Goal: Transaction & Acquisition: Download file/media

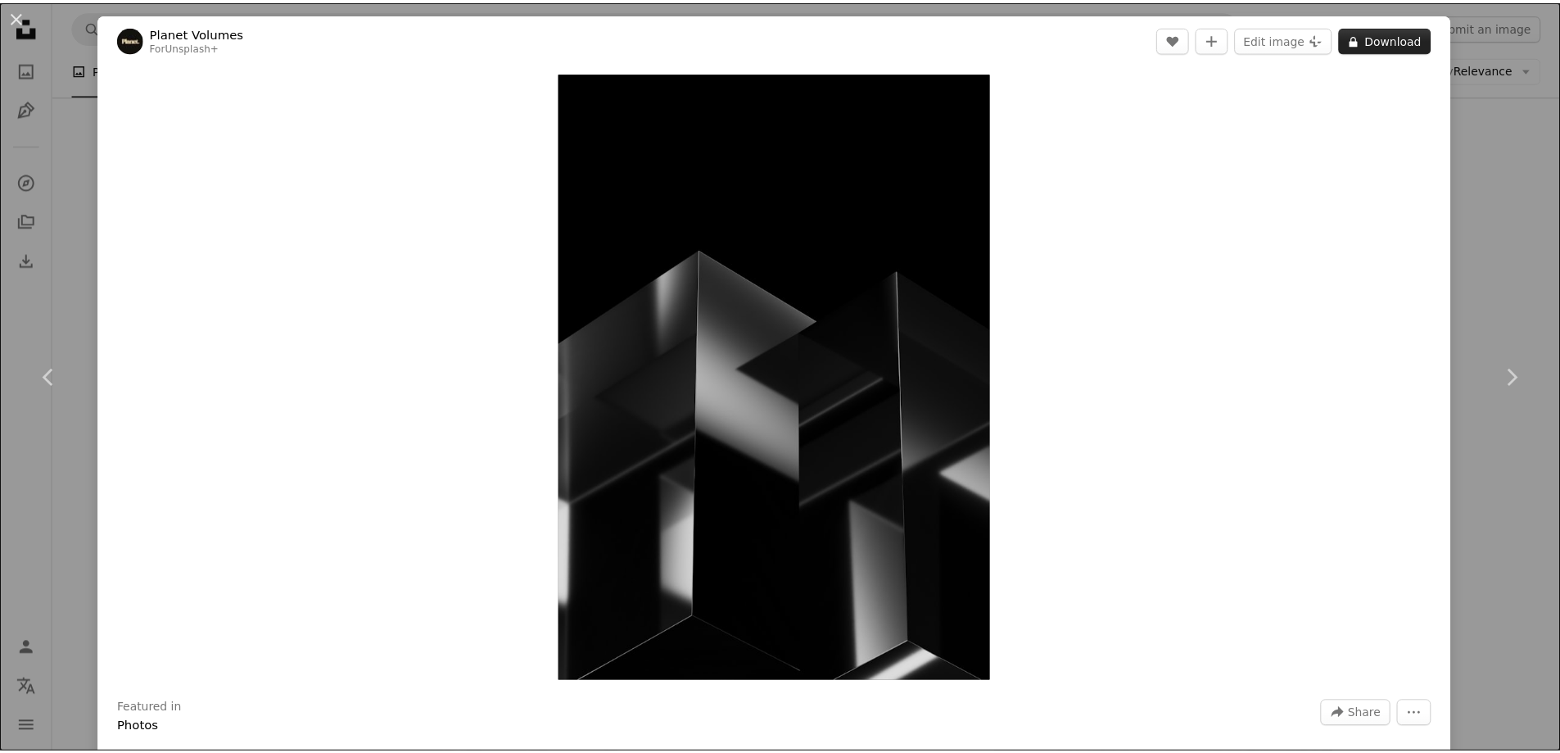
scroll to position [17994, 0]
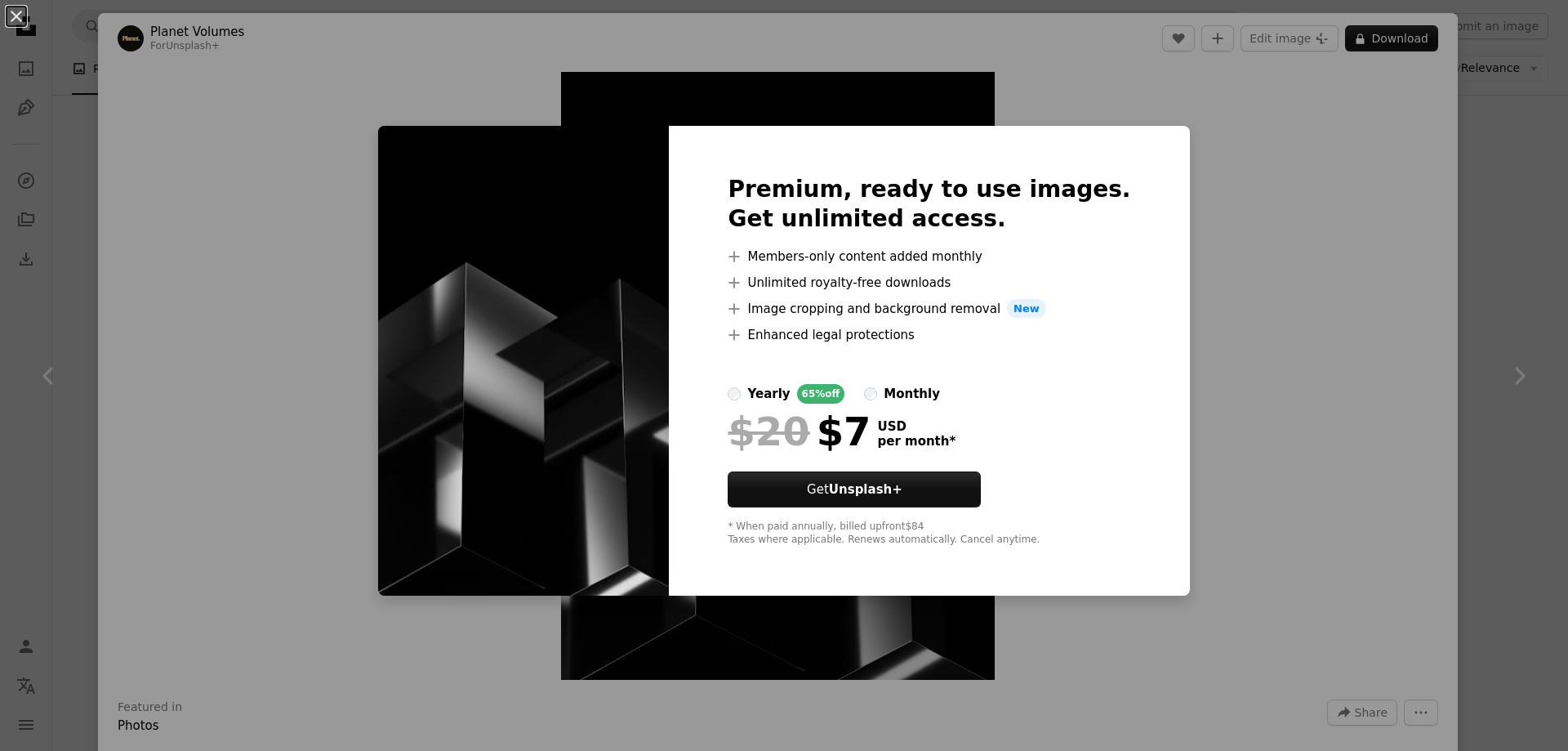
click at [1161, 164] on div "An X shape Premium, ready to use images. Get unlimited access. A plus sign Memb…" at bounding box center [784, 375] width 1568 height 751
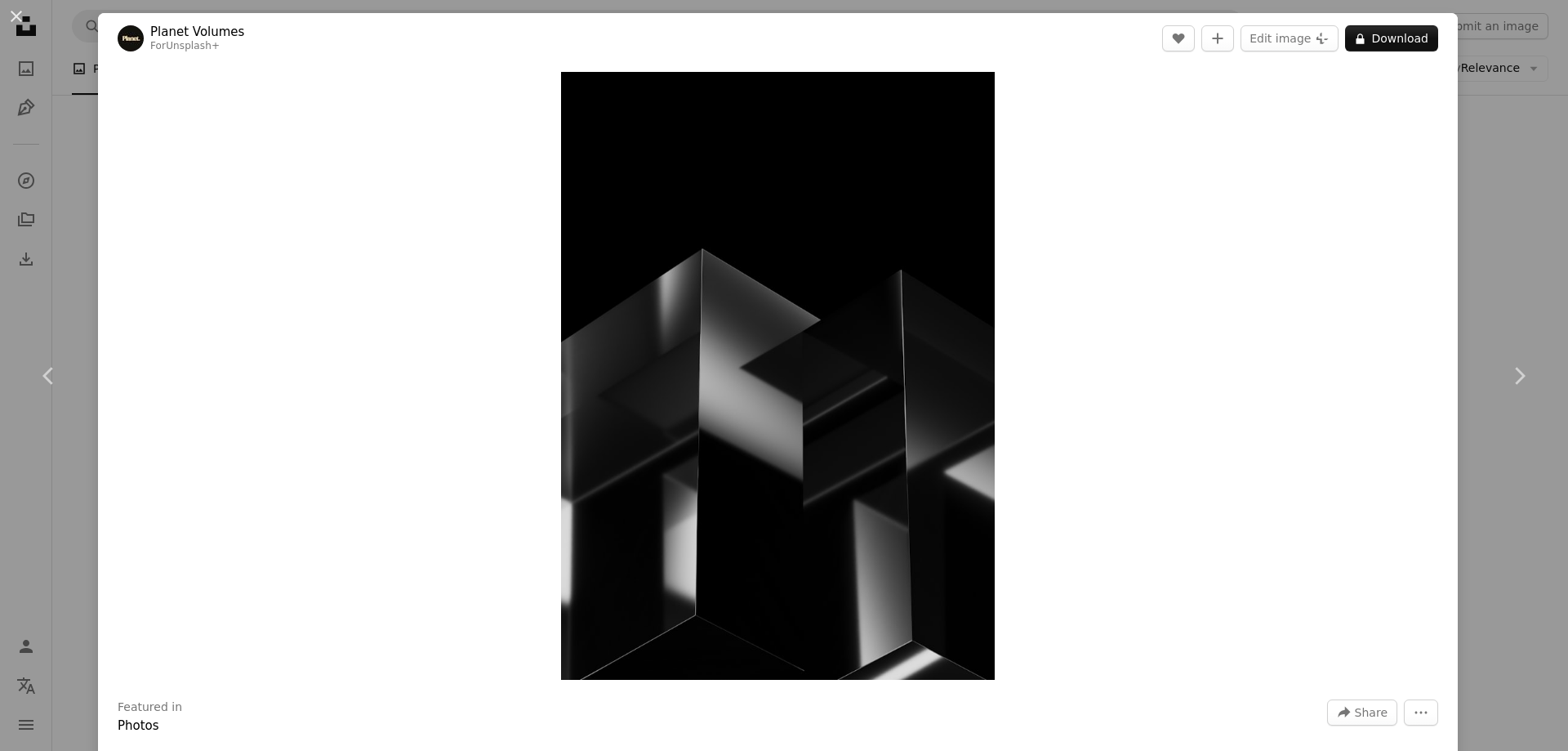
click at [1519, 155] on div "An X shape Chevron left Chevron right Planet Volumes For Unsplash+ A heart A pl…" at bounding box center [784, 375] width 1568 height 751
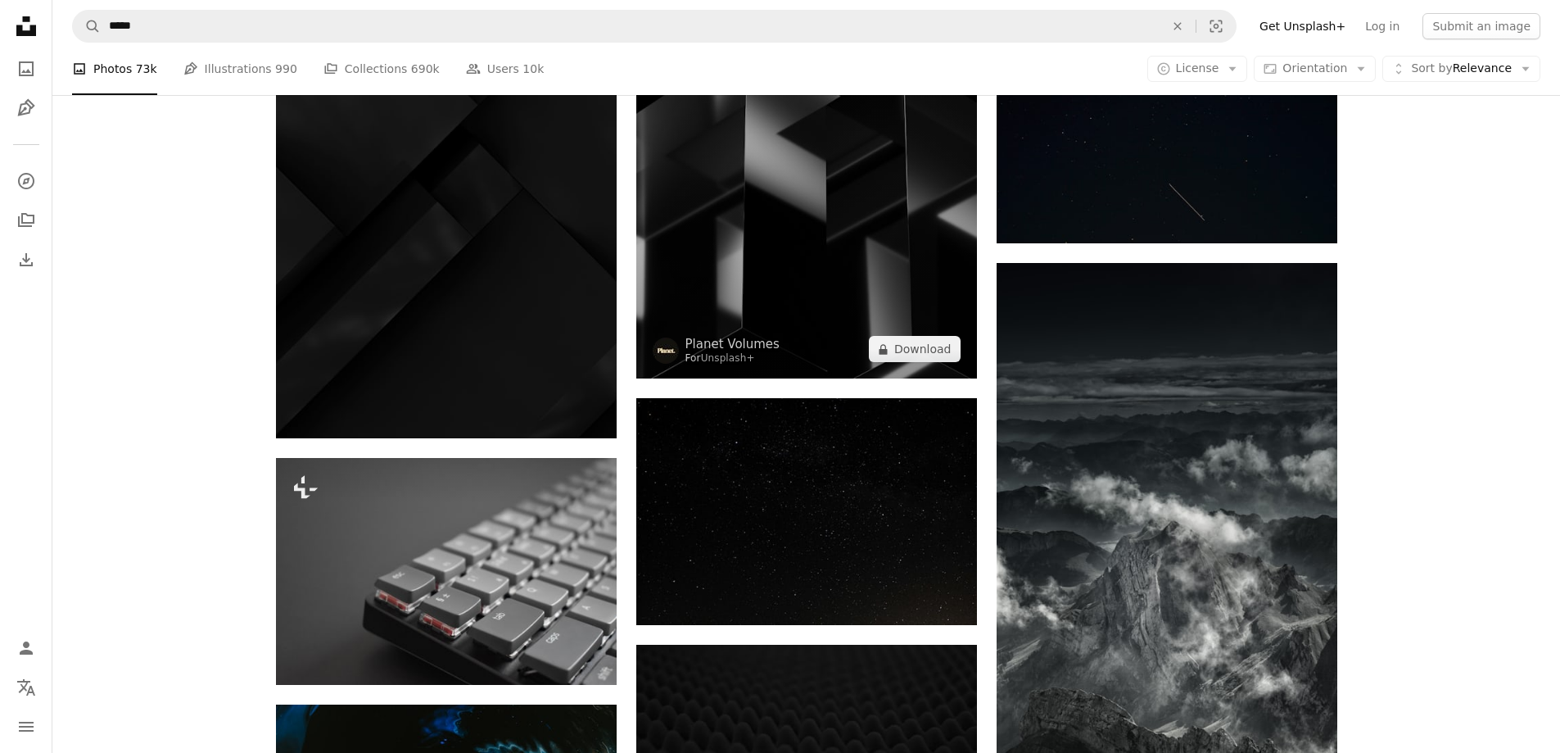
scroll to position [18093, 0]
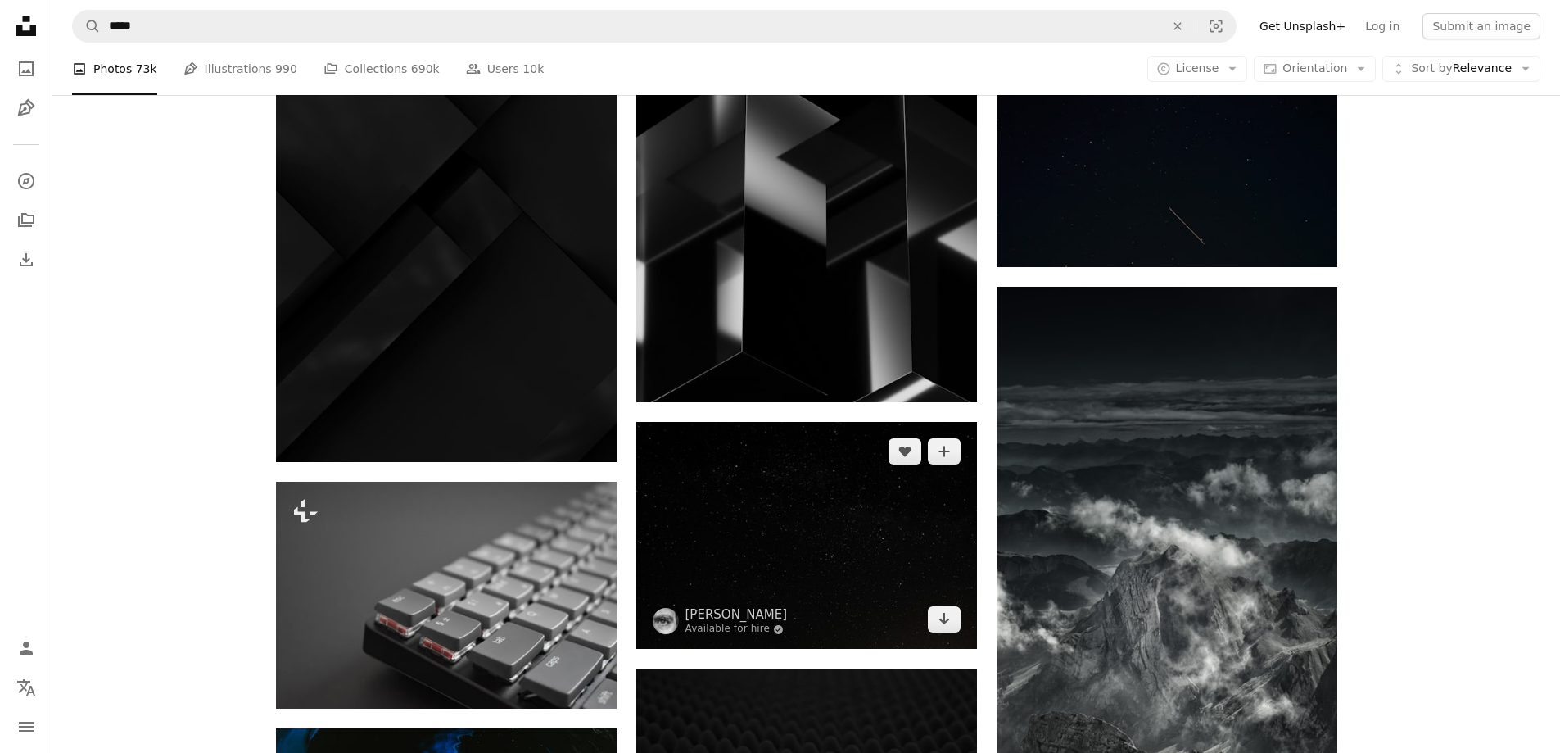
click at [842, 520] on img at bounding box center [806, 535] width 341 height 227
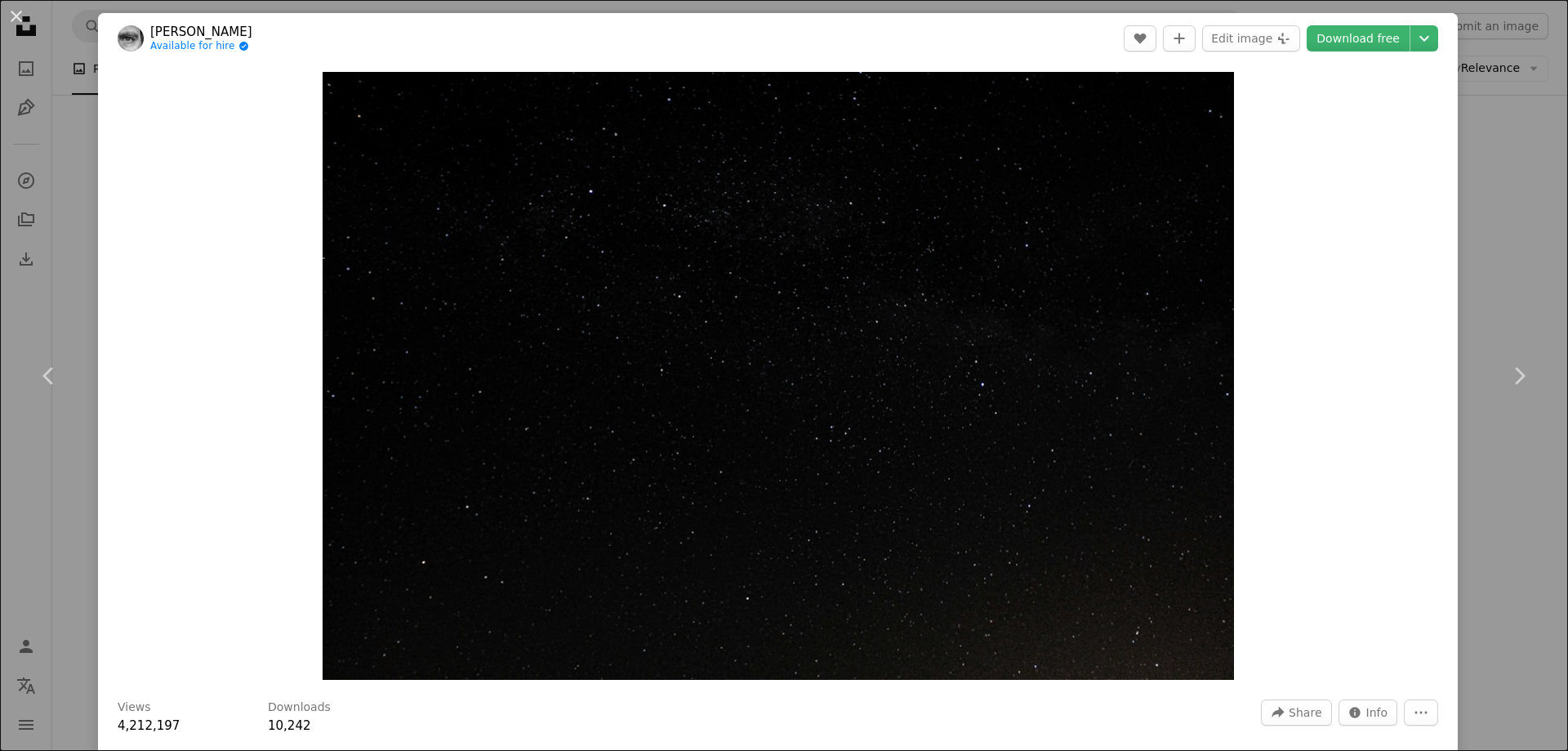
click at [1481, 153] on div "An X shape Chevron left Chevron right [PERSON_NAME] Available for hire A checkm…" at bounding box center [784, 375] width 1568 height 751
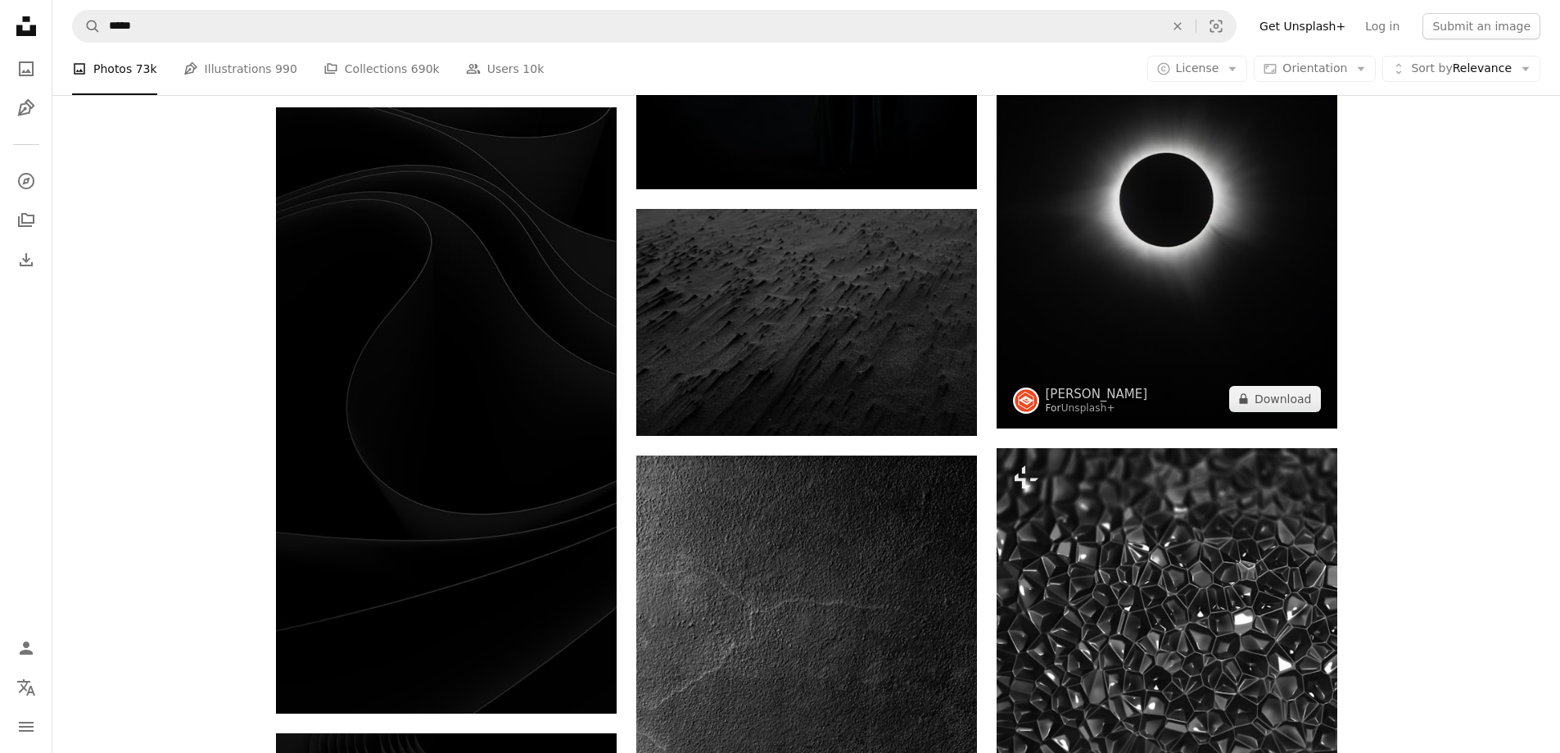
scroll to position [28018, 0]
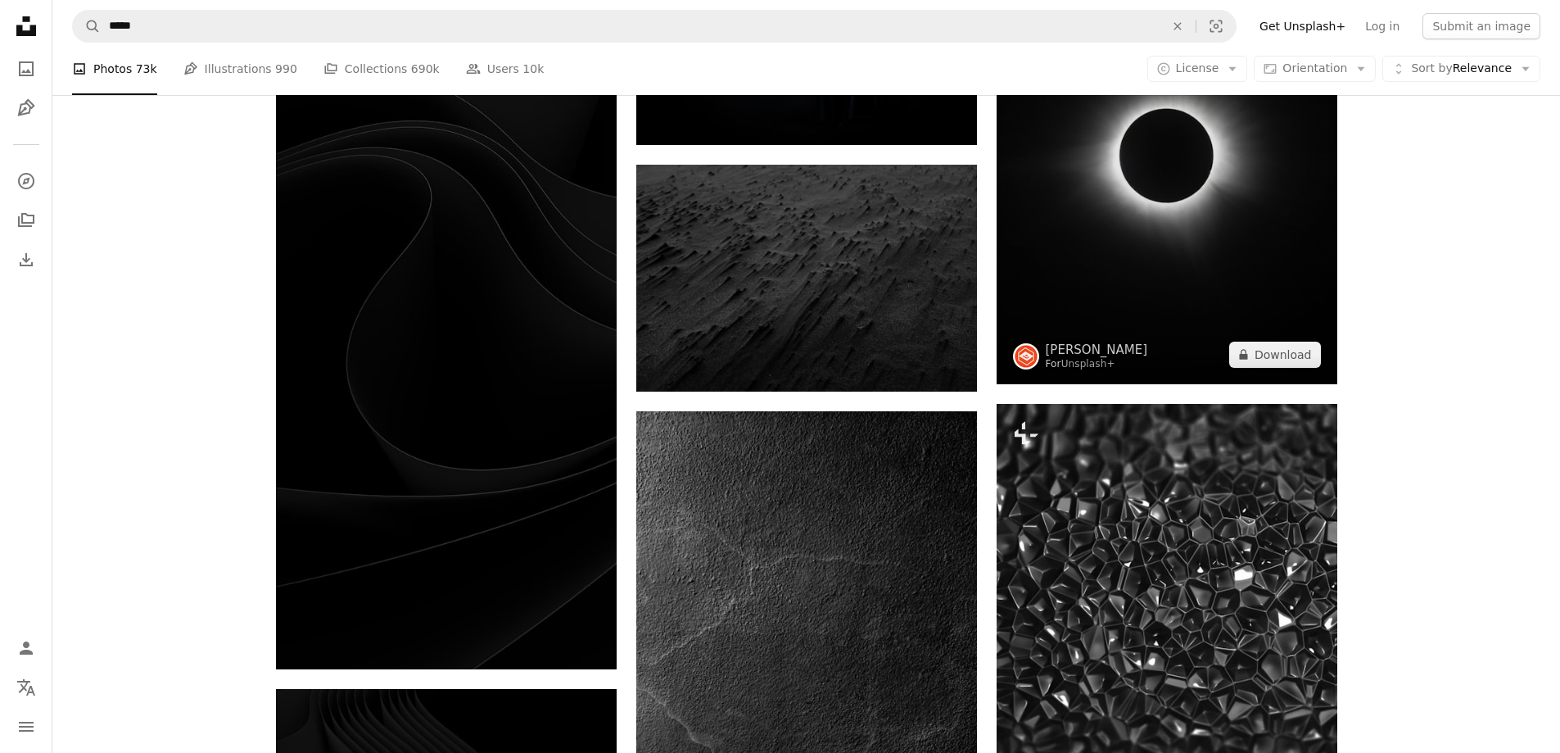
click at [1145, 328] on img at bounding box center [1167, 157] width 341 height 454
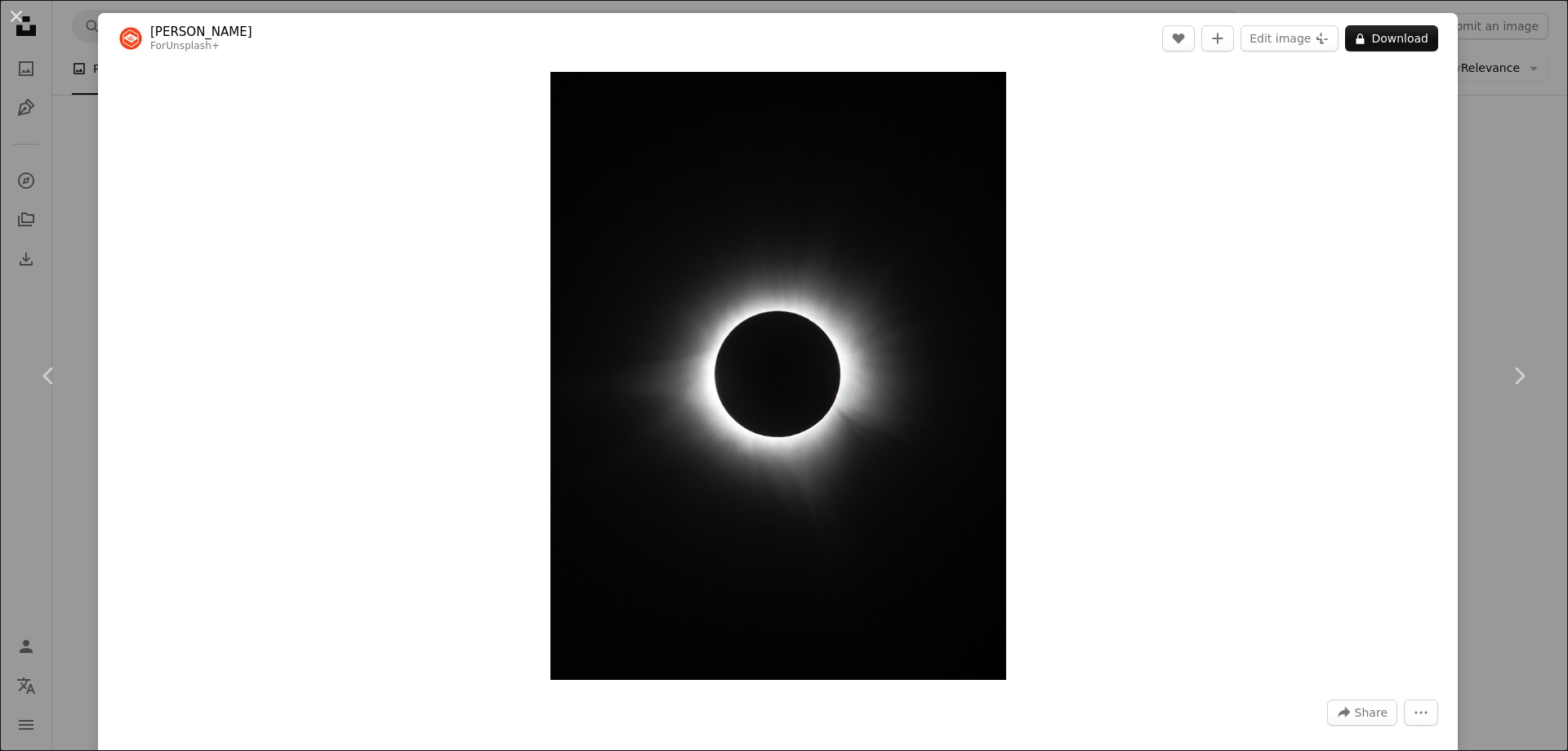
drag, startPoint x: 1393, startPoint y: 43, endPoint x: 1380, endPoint y: 52, distance: 15.8
click at [1392, 43] on button "A lock Download" at bounding box center [1391, 38] width 93 height 26
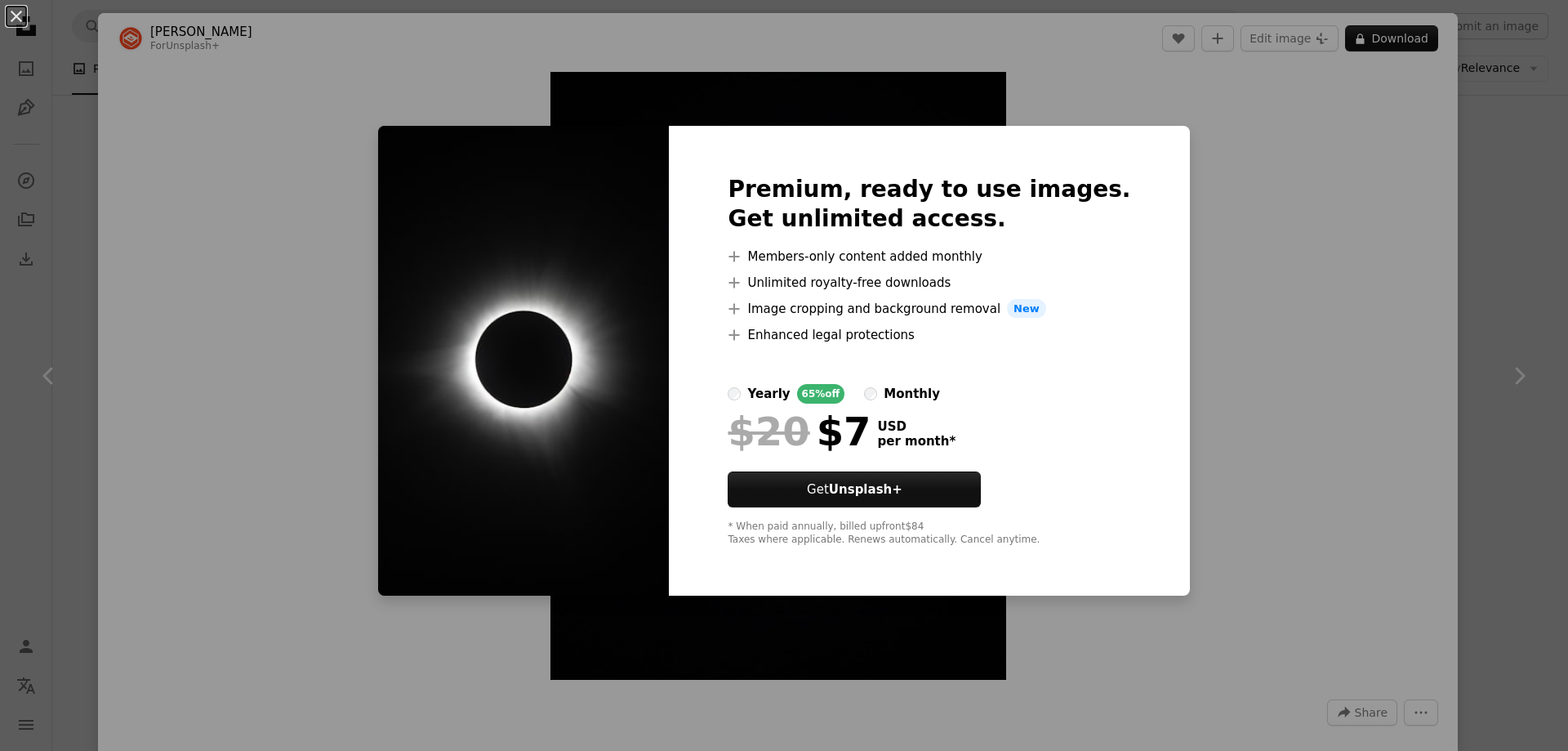
click at [1288, 234] on div "An X shape Premium, ready to use images. Get unlimited access. A plus sign Memb…" at bounding box center [784, 375] width 1568 height 751
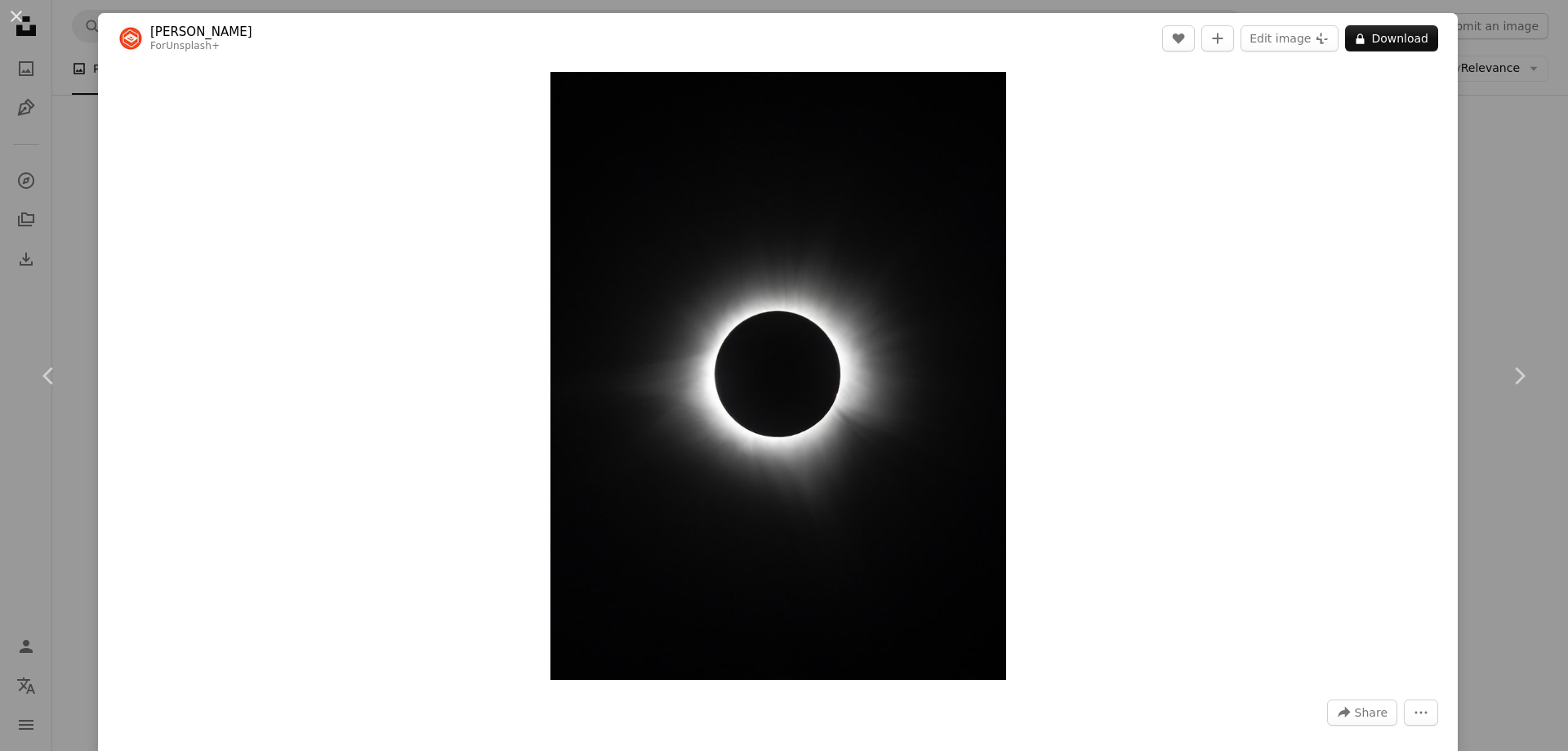
click at [1527, 161] on div "An X shape Chevron left Chevron right [PERSON_NAME] For Unsplash+ A heart A plu…" at bounding box center [784, 375] width 1568 height 751
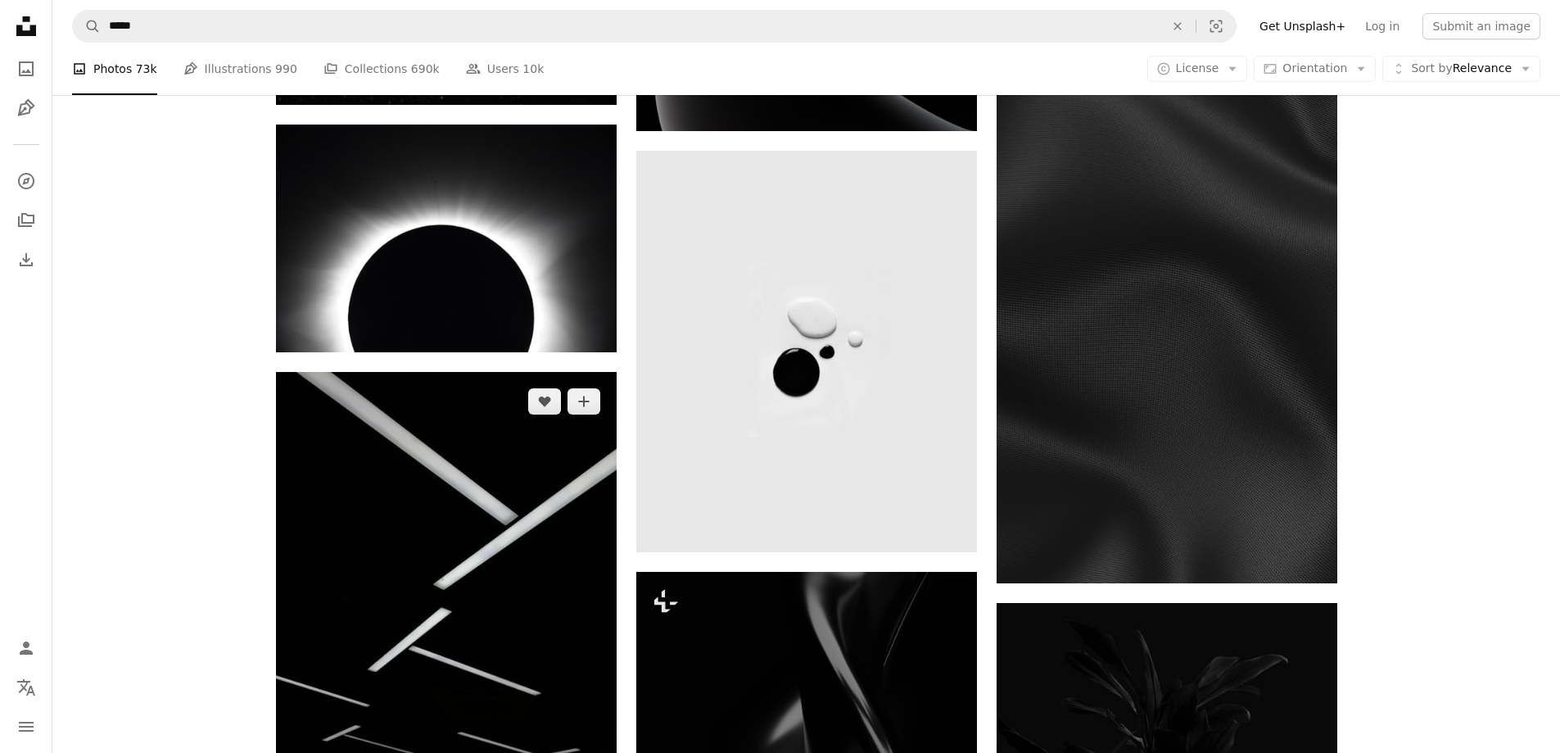
scroll to position [31555, 0]
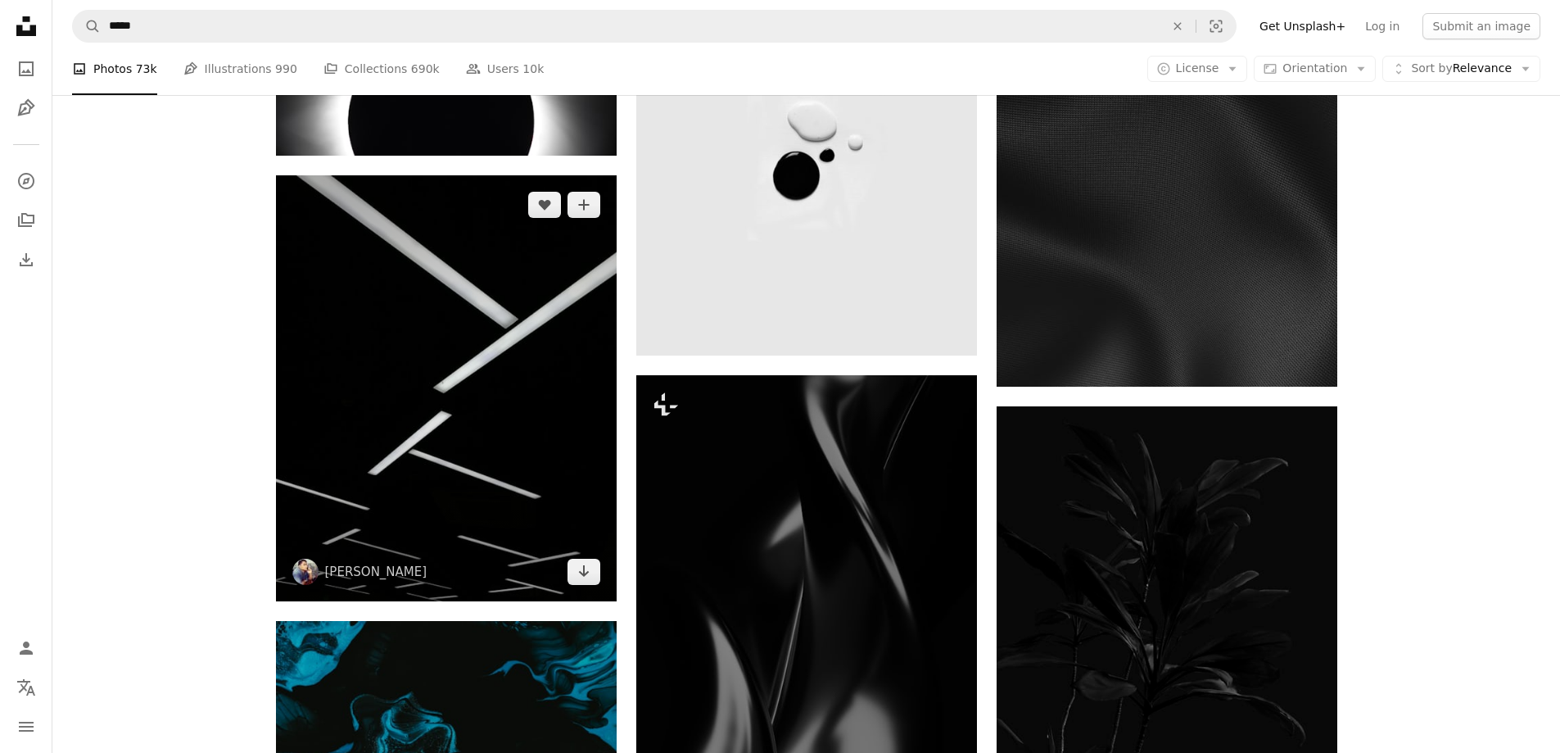
click at [524, 491] on img at bounding box center [446, 388] width 341 height 426
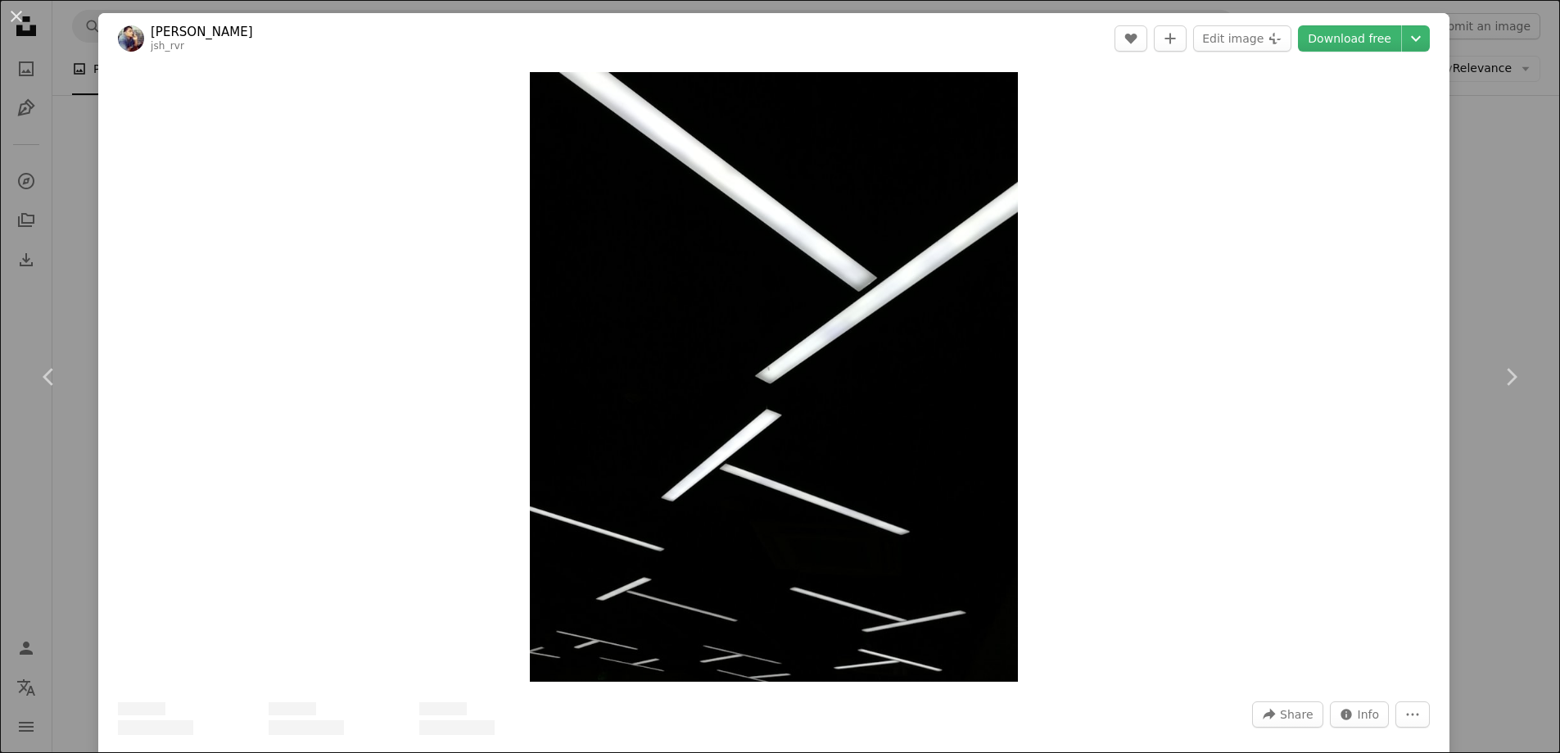
click at [1450, 184] on div "An X shape Chevron left Chevron right [PERSON_NAME] jsh_rvr A heart A plus sign…" at bounding box center [780, 376] width 1560 height 753
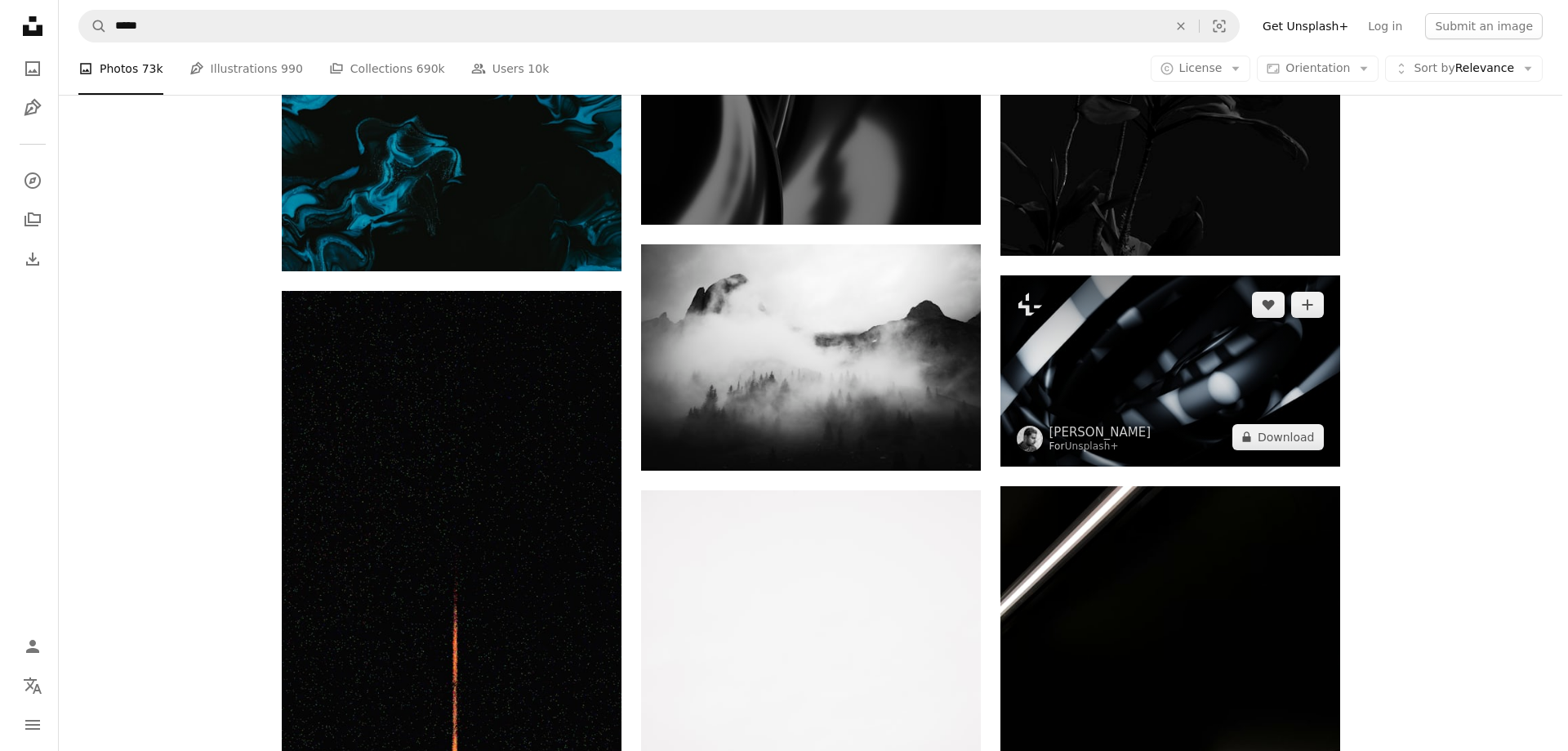
scroll to position [32354, 0]
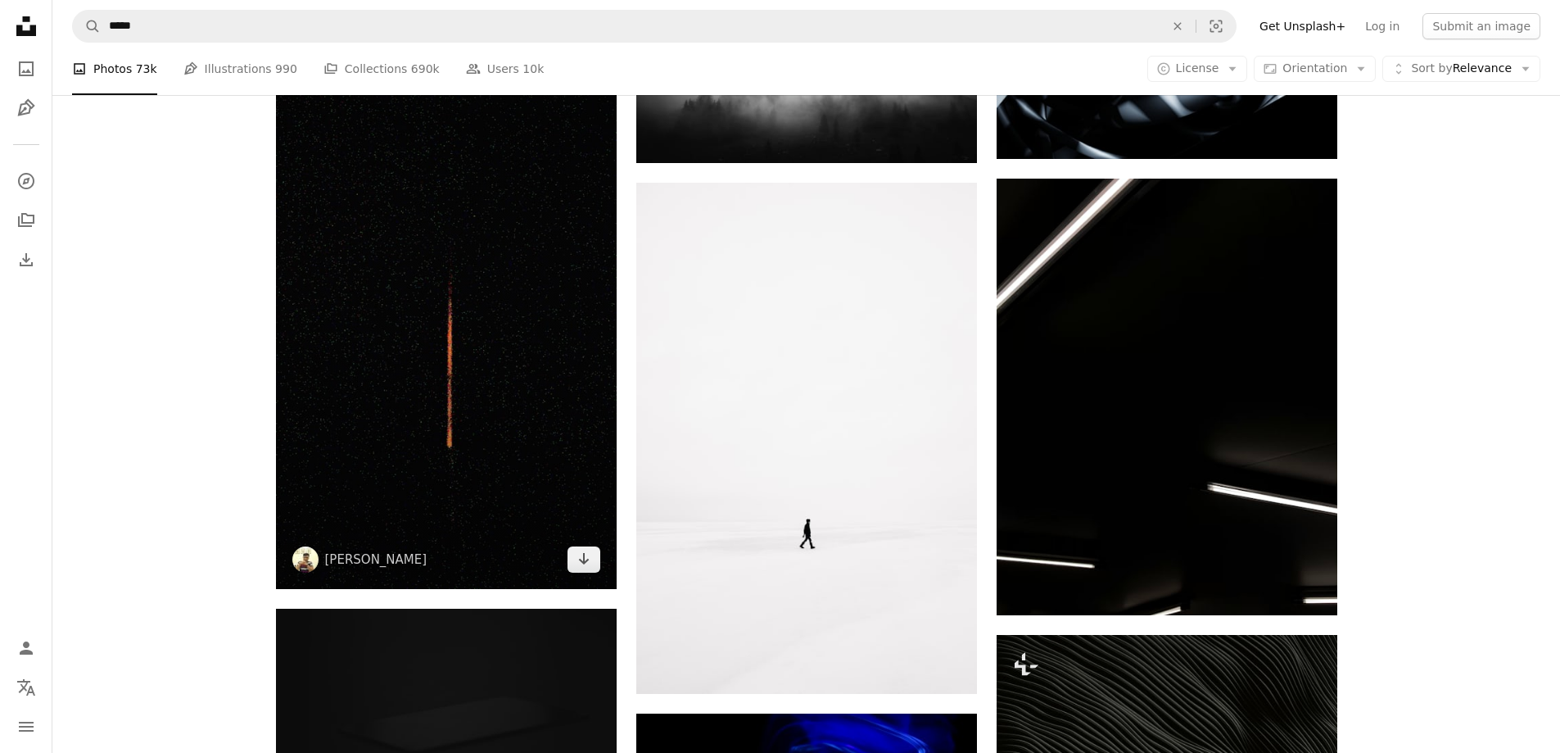
click at [531, 493] on img at bounding box center [446, 286] width 341 height 606
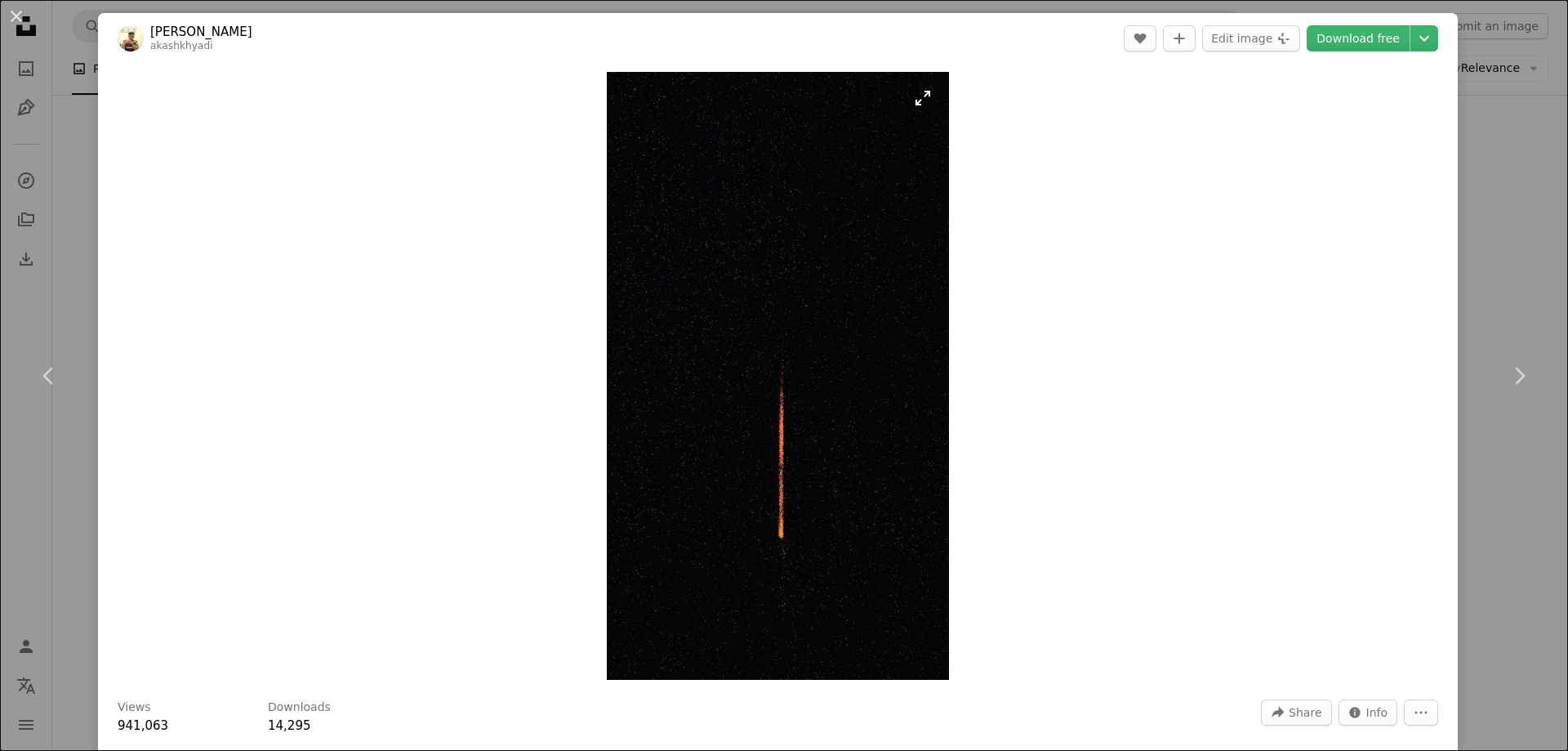
click at [789, 474] on img "Zoom in on this image" at bounding box center [777, 375] width 341 height 607
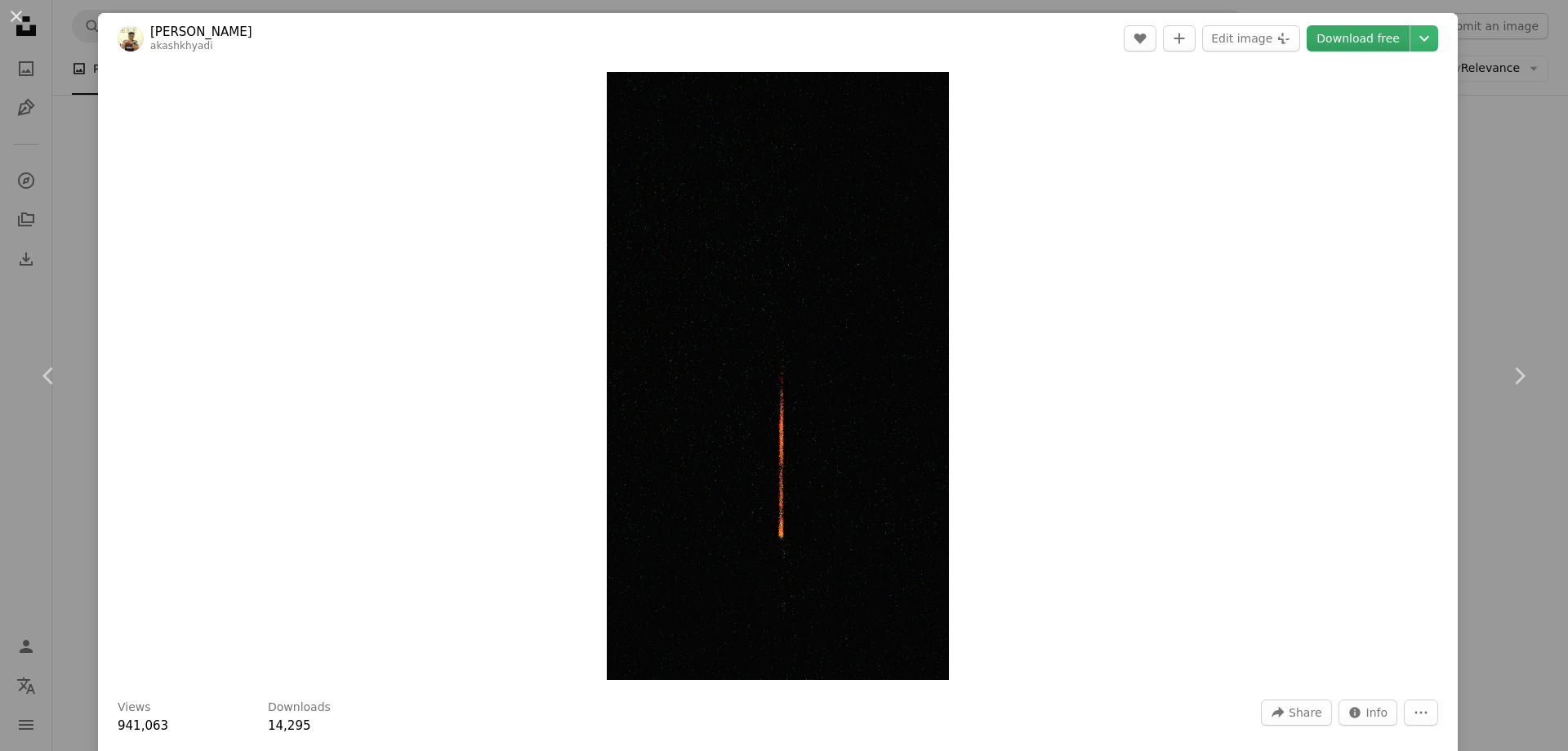
click at [1382, 40] on link "Download free" at bounding box center [1358, 38] width 103 height 26
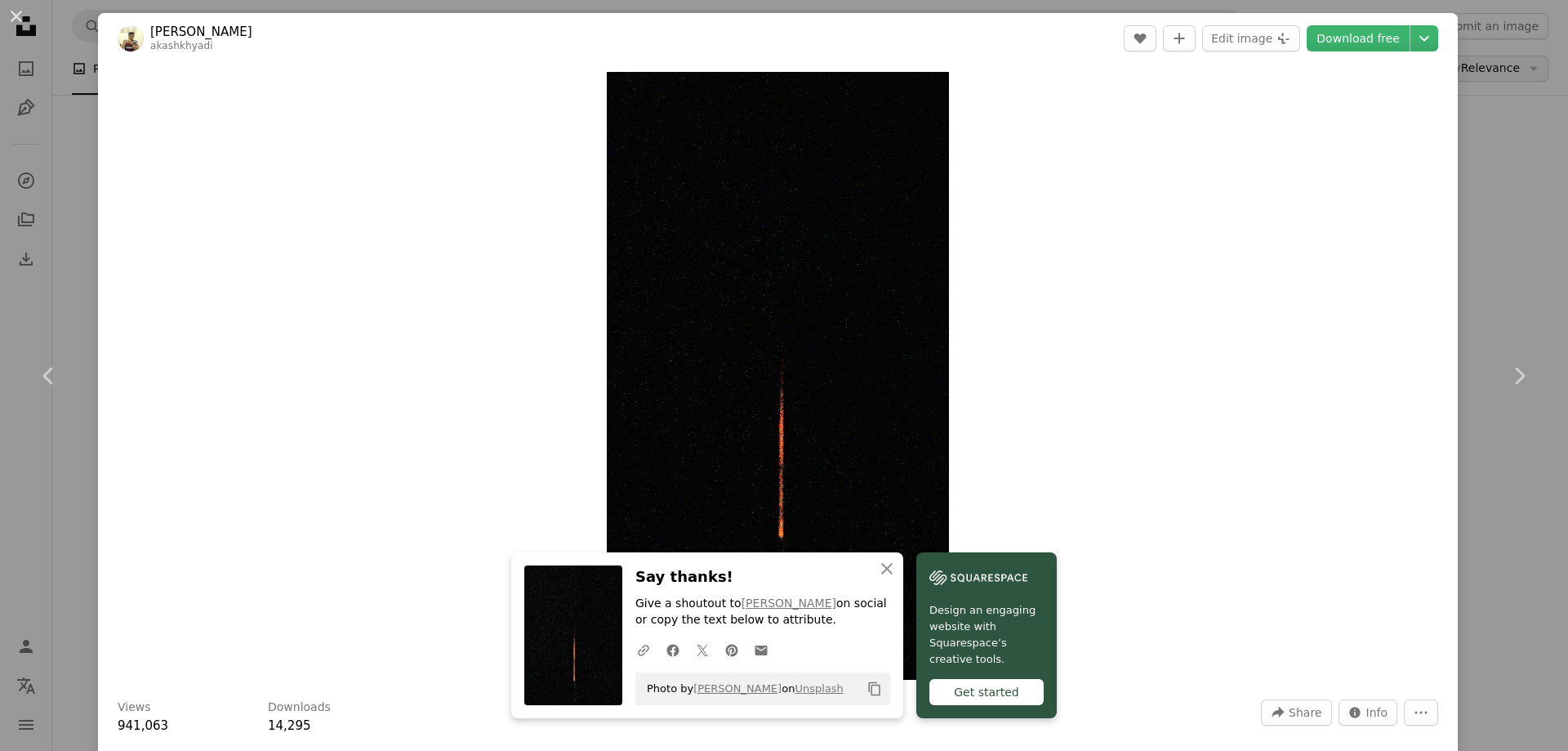
click at [1490, 86] on div "An X shape Chevron left Chevron right [PERSON_NAME] akashkhyadi A heart A plus …" at bounding box center [784, 375] width 1568 height 751
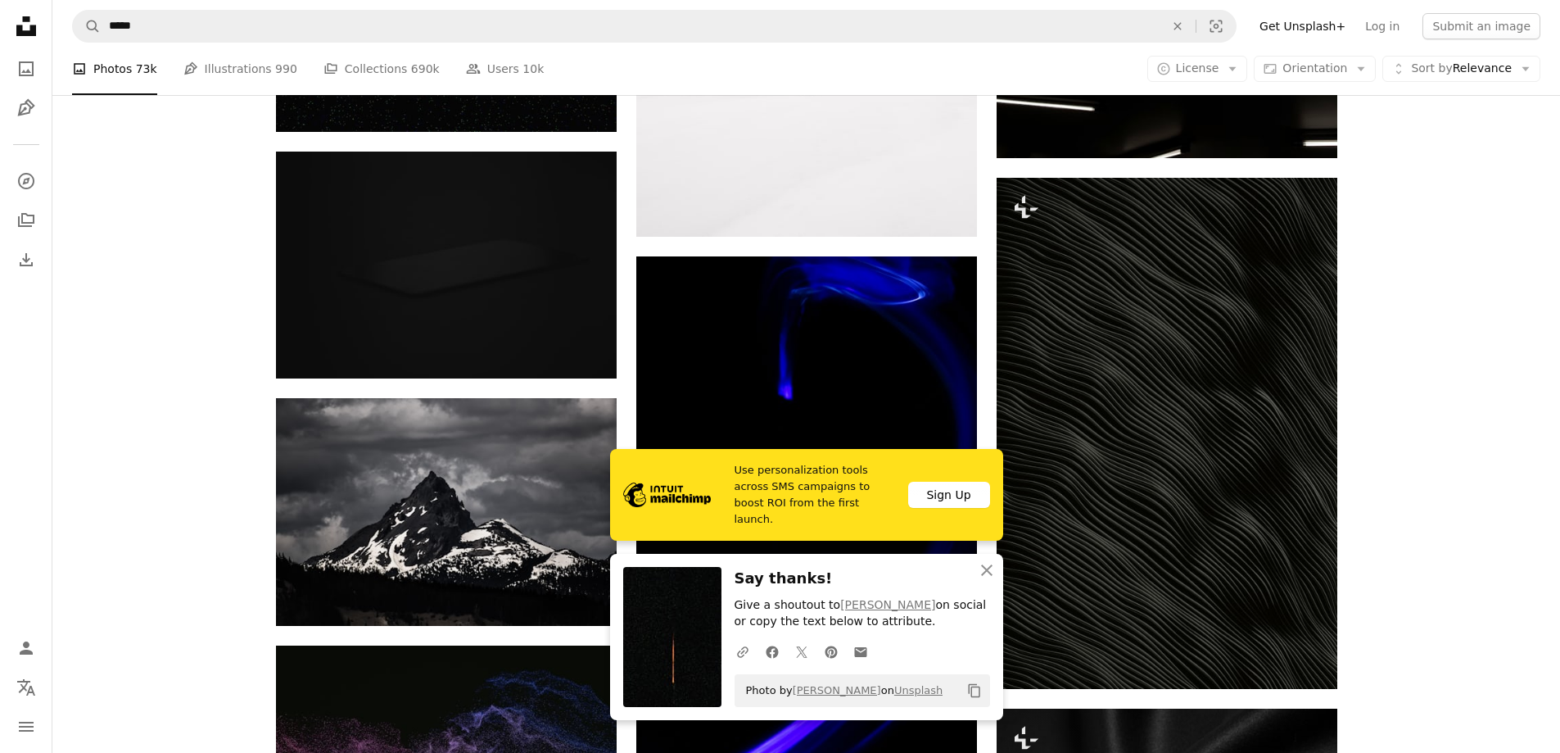
scroll to position [32931, 0]
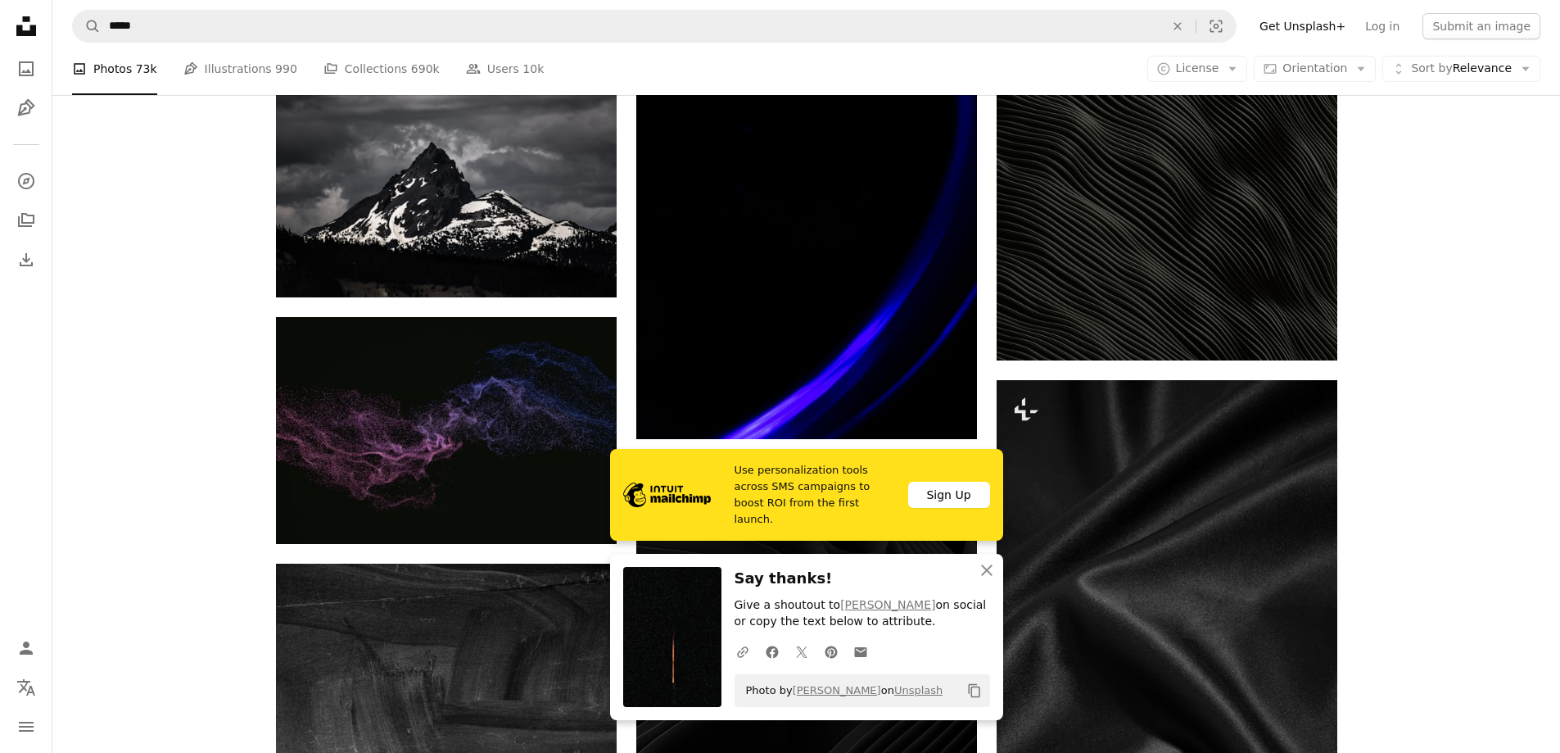
scroll to position [33226, 0]
click at [985, 570] on icon "button" at bounding box center [986, 569] width 11 height 11
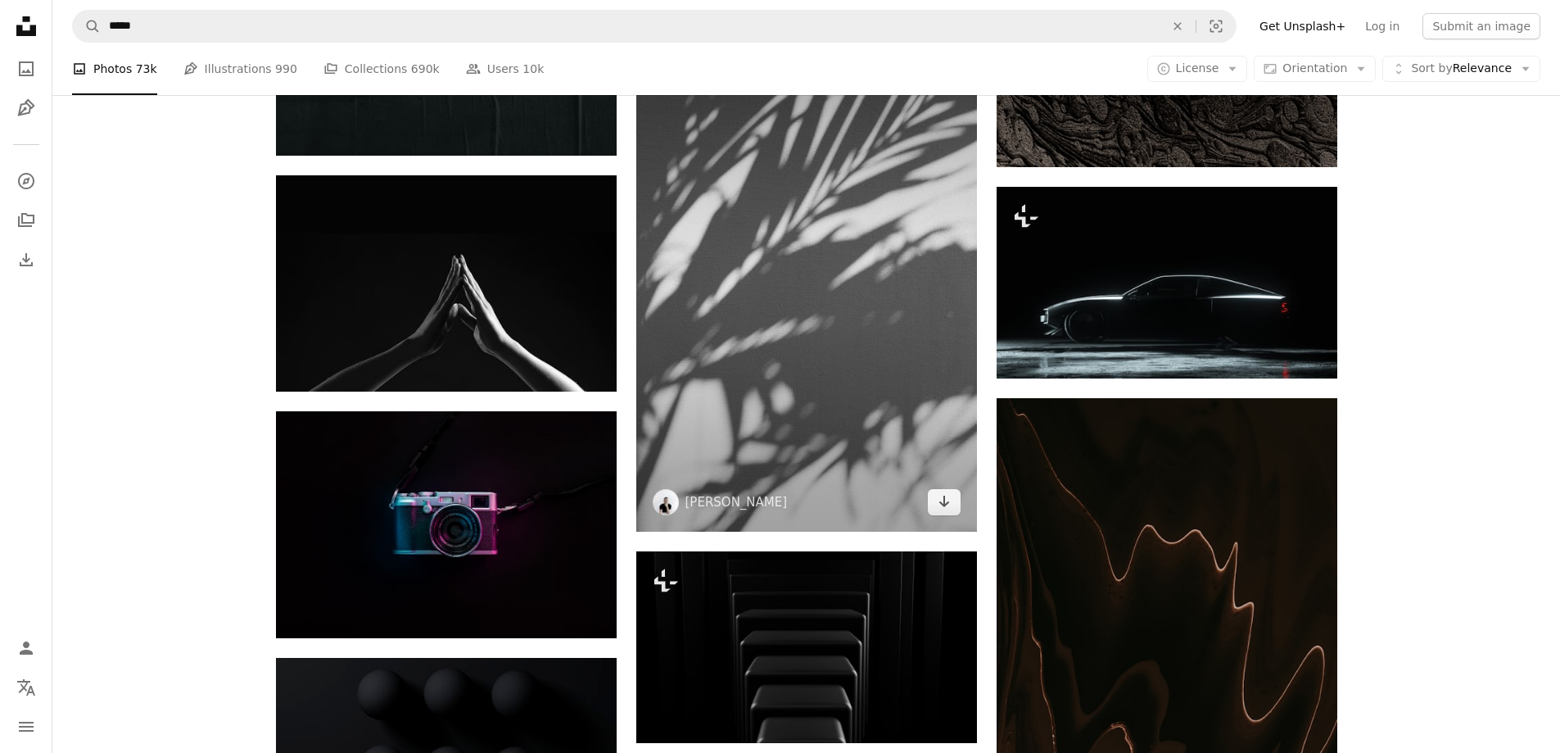
scroll to position [35879, 0]
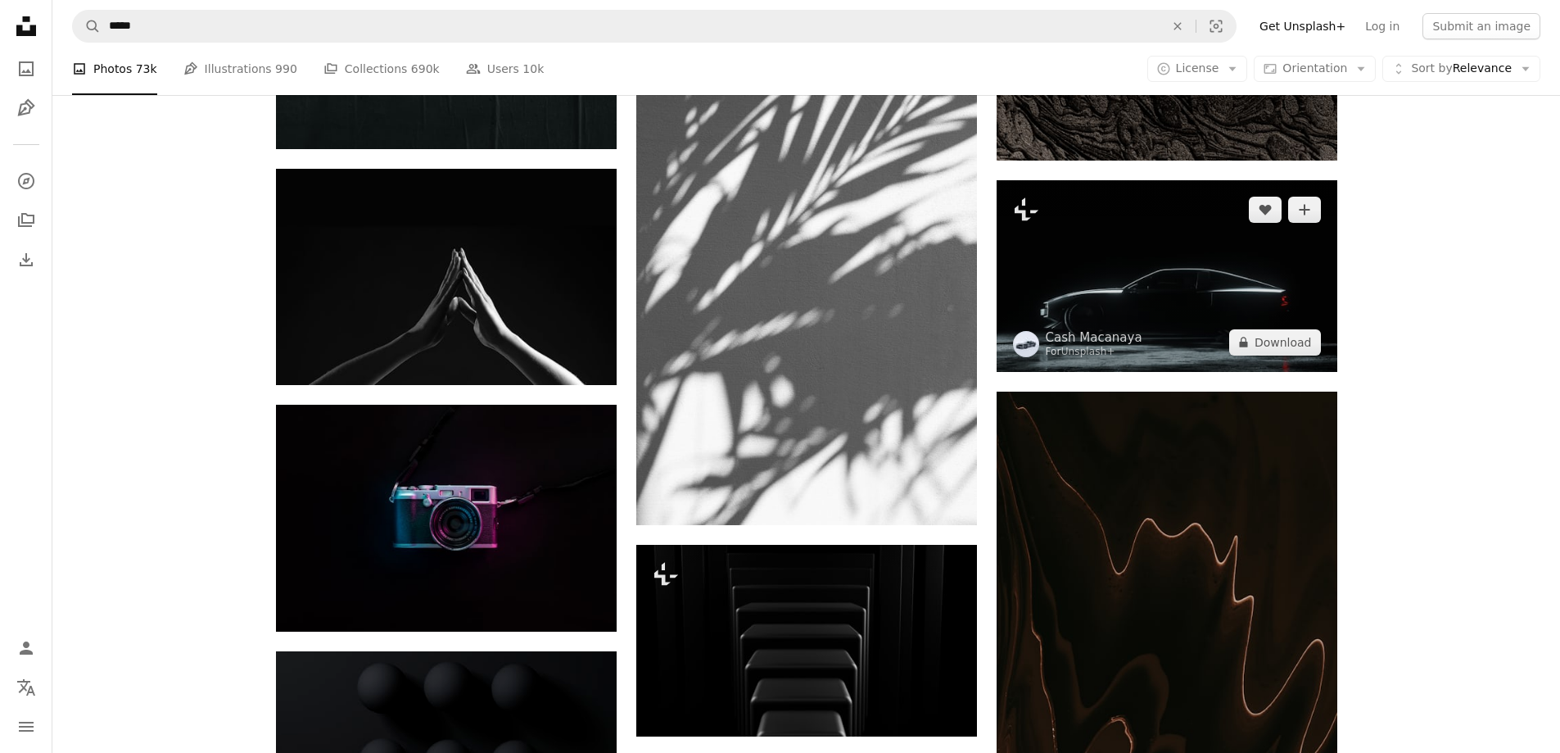
click at [1088, 289] on img at bounding box center [1167, 276] width 341 height 192
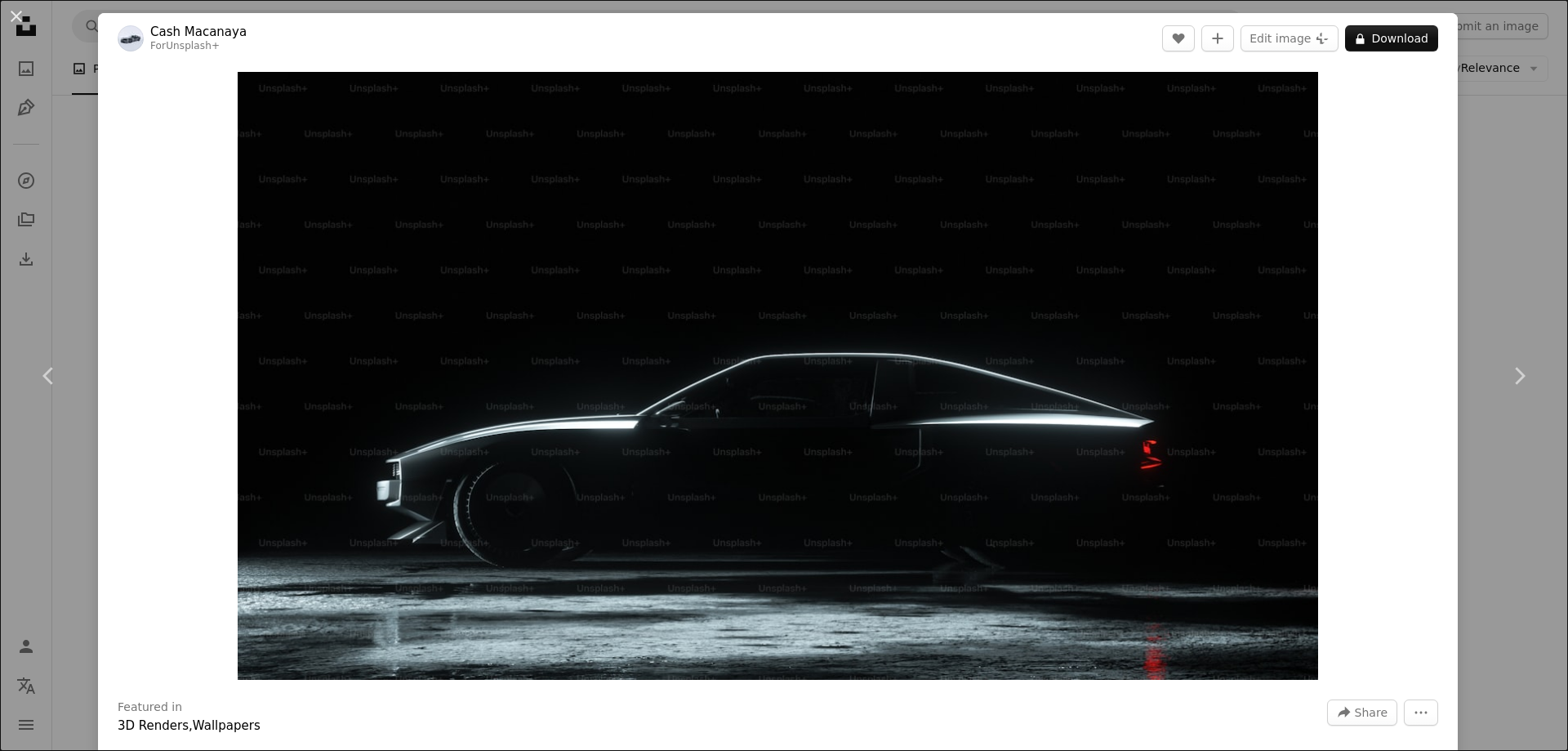
click at [1468, 277] on div "An X shape Chevron left Chevron right Cash Macanaya For Unsplash+ A heart A plu…" at bounding box center [784, 375] width 1568 height 751
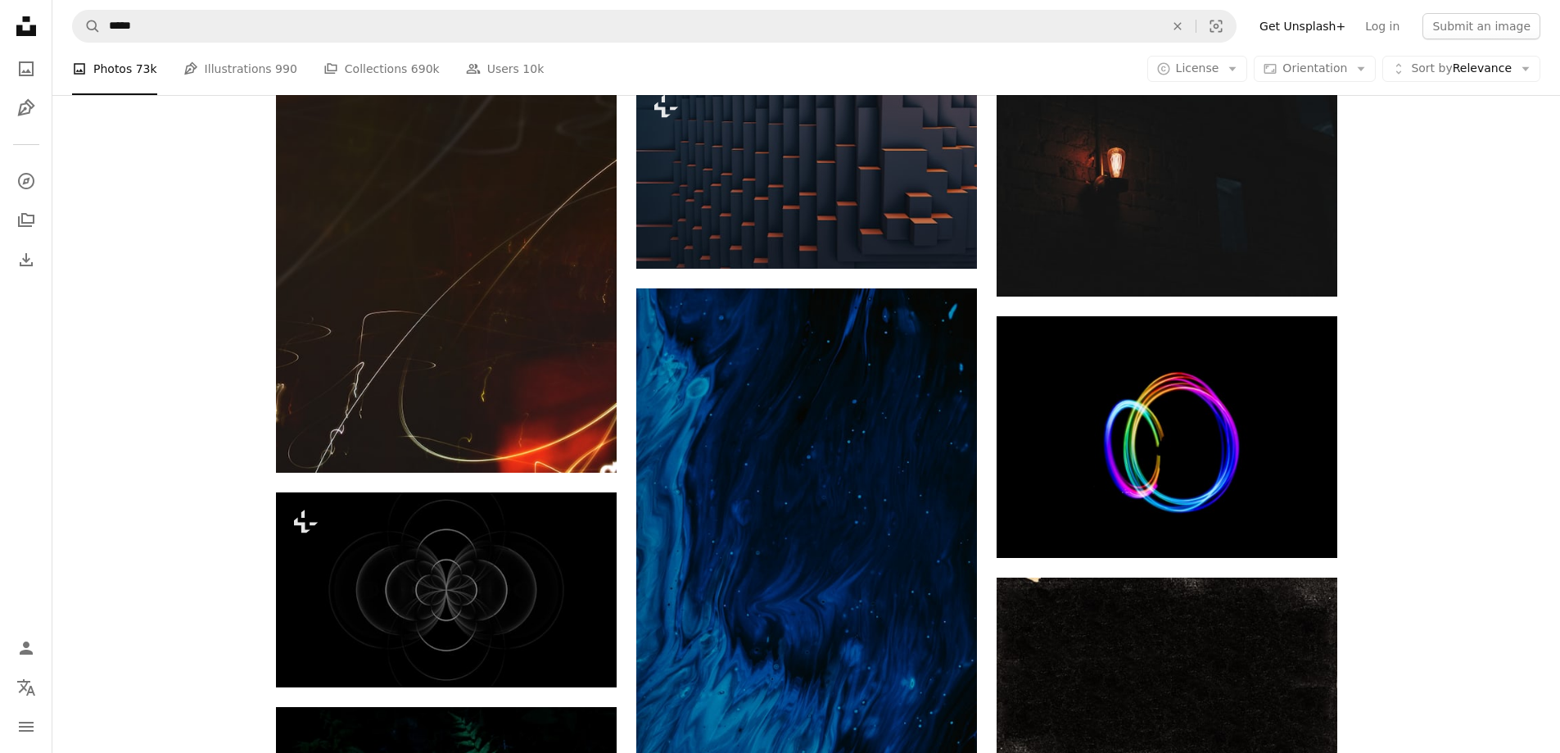
scroll to position [38434, 0]
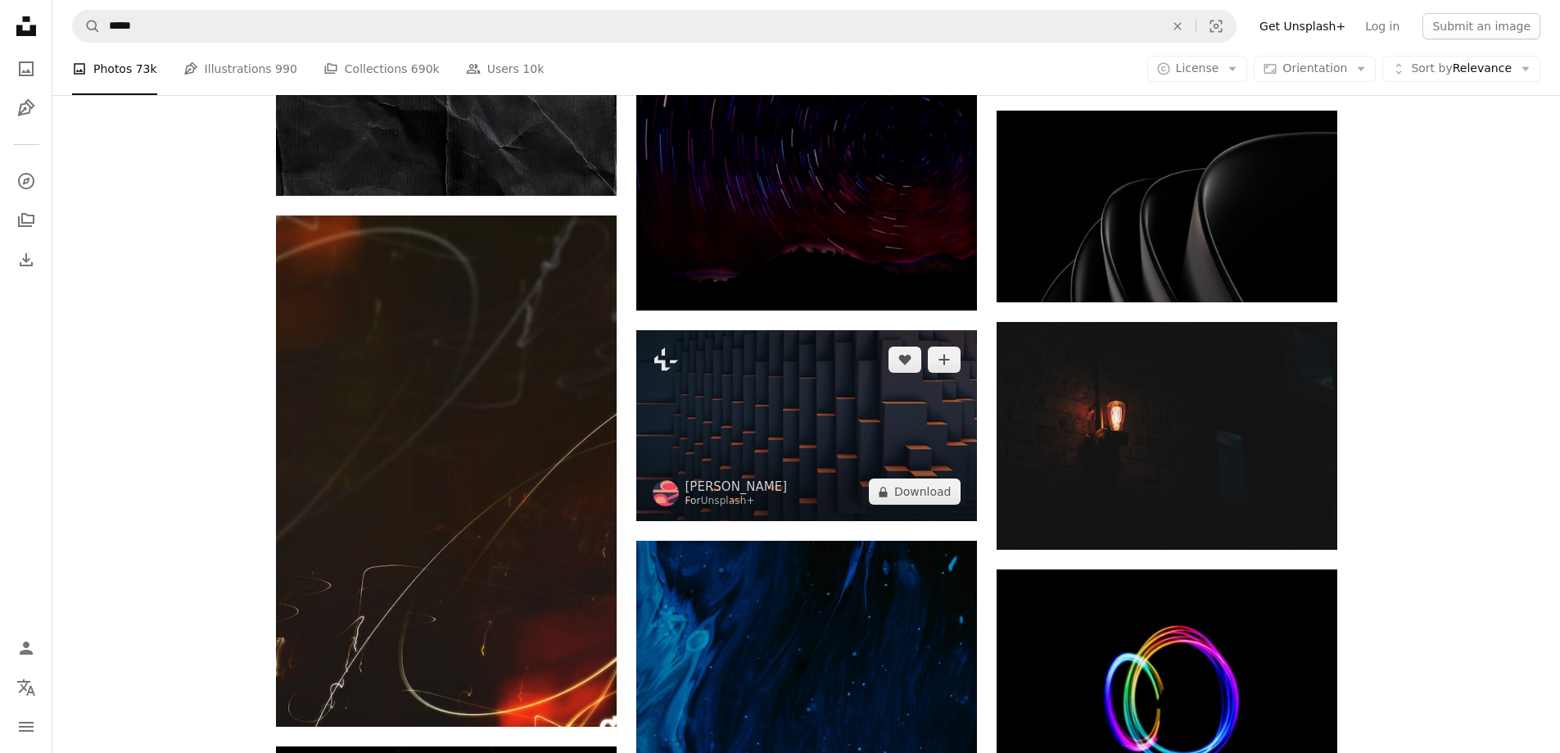
click at [757, 441] on img at bounding box center [806, 426] width 341 height 192
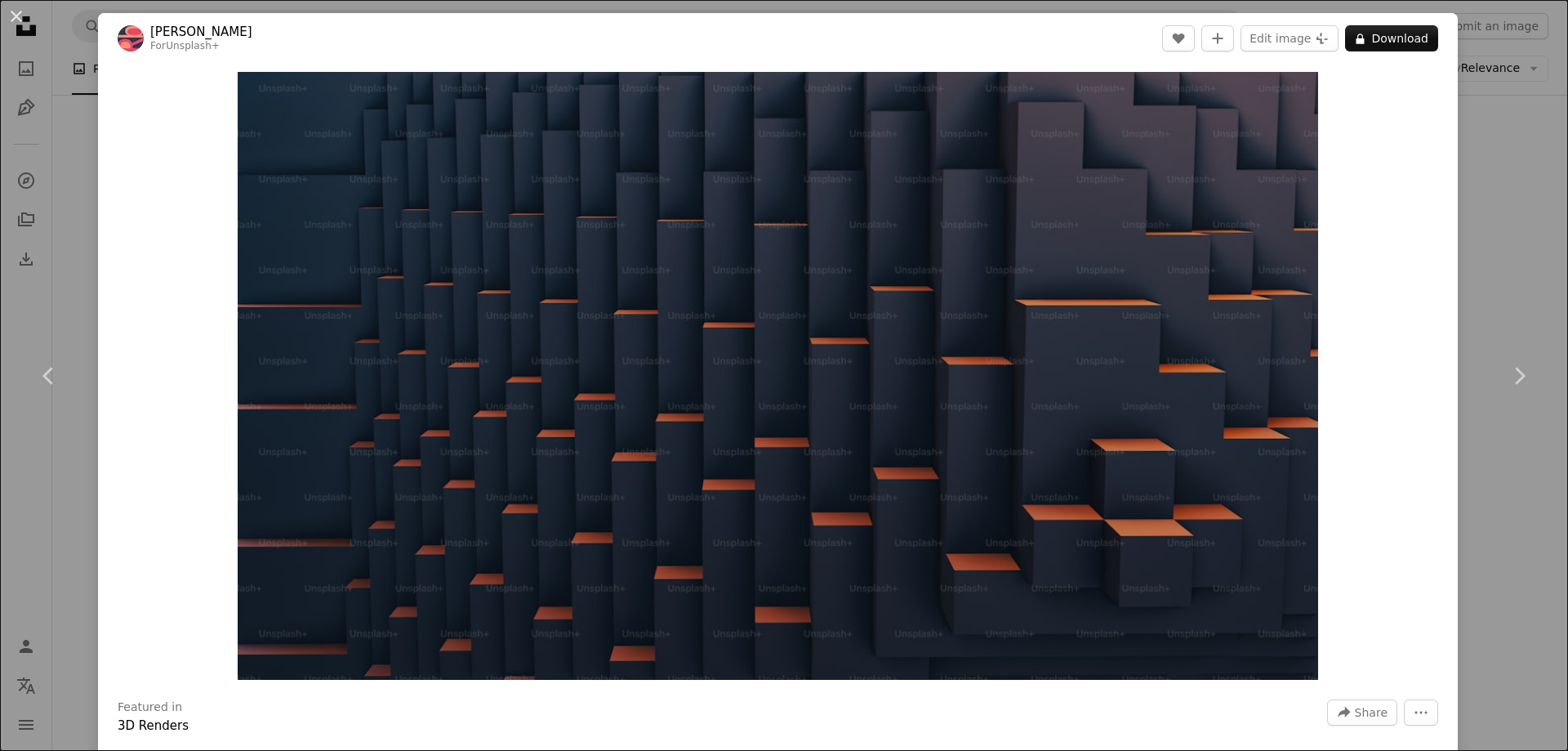
drag, startPoint x: 1488, startPoint y: 260, endPoint x: 1431, endPoint y: 310, distance: 75.8
click at [1489, 260] on div "An X shape Chevron left Chevron right [PERSON_NAME] For Unsplash+ A heart A plu…" at bounding box center [784, 375] width 1568 height 751
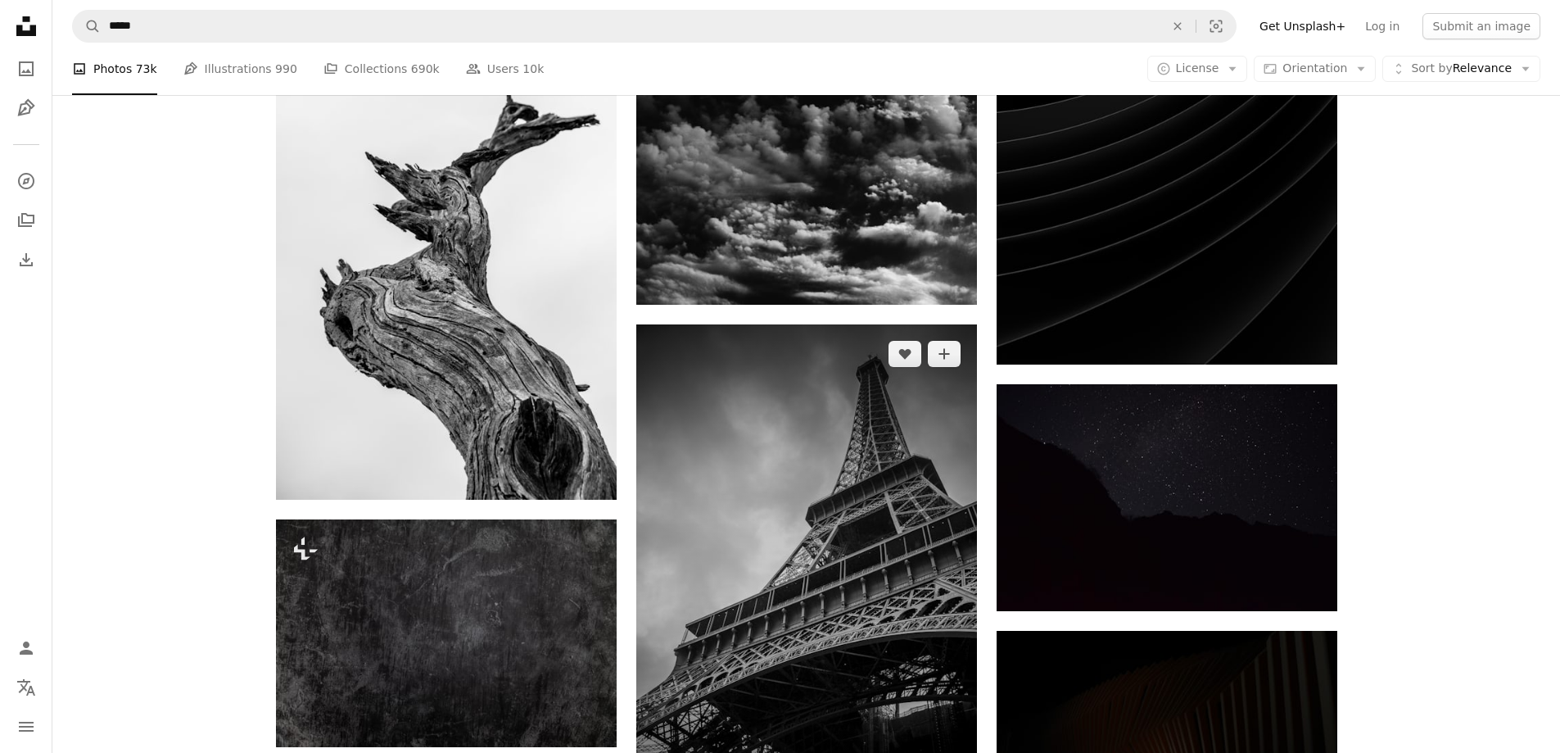
scroll to position [41873, 0]
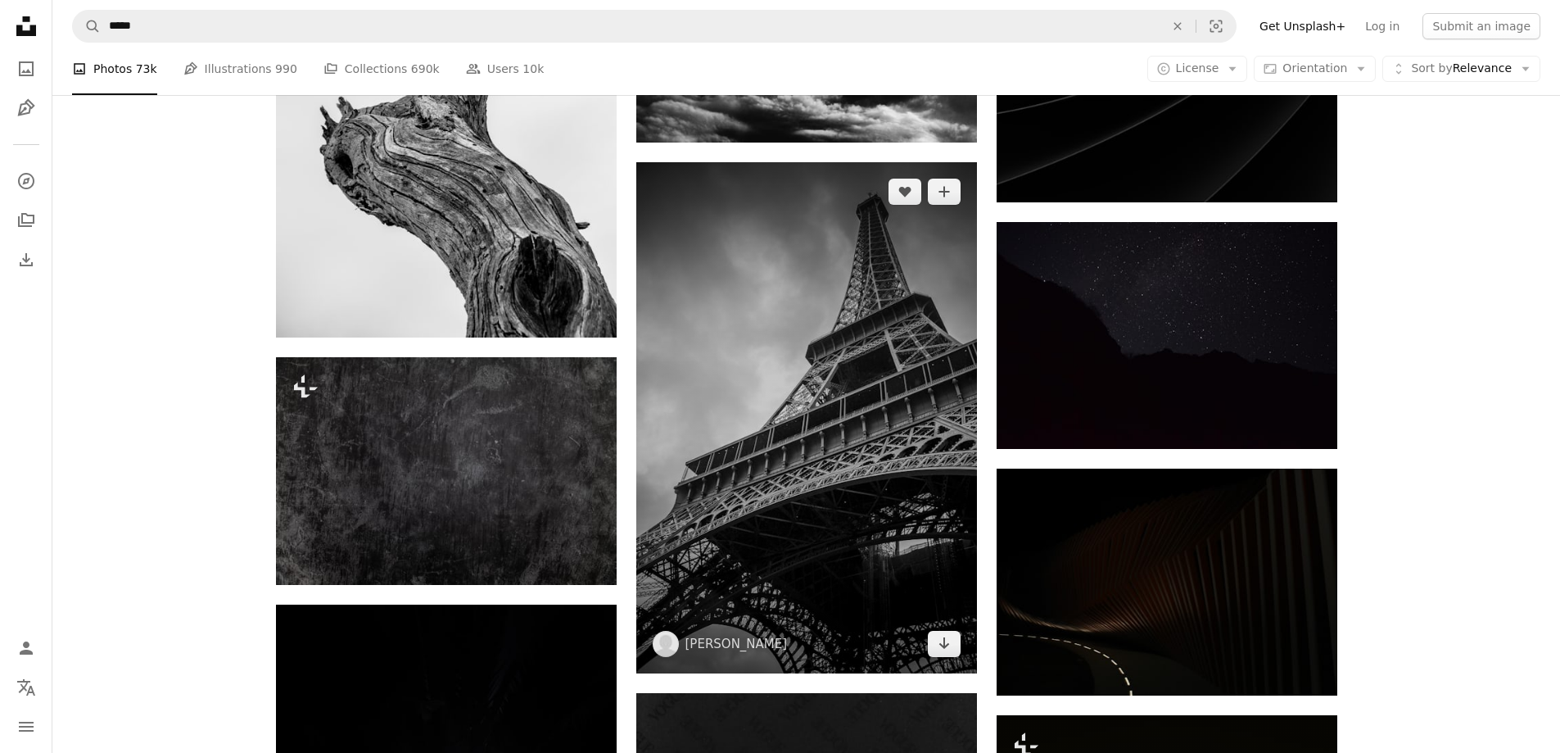
click at [833, 456] on img at bounding box center [806, 417] width 341 height 511
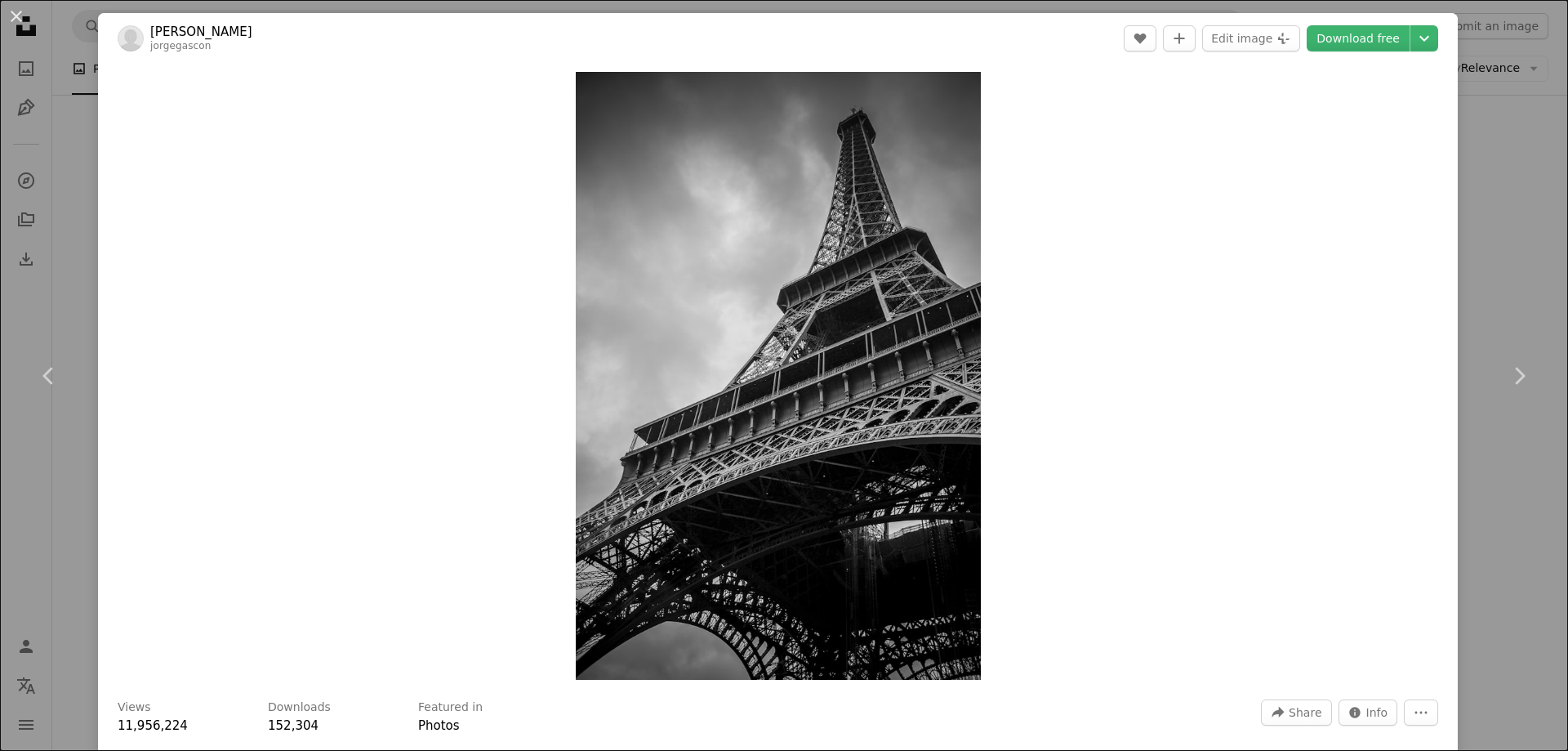
drag, startPoint x: 1457, startPoint y: 268, endPoint x: 1419, endPoint y: 293, distance: 45.5
click at [1457, 268] on div "An X shape Chevron left Chevron right [PERSON_NAME] jorgegascon A heart A plus …" at bounding box center [784, 375] width 1568 height 751
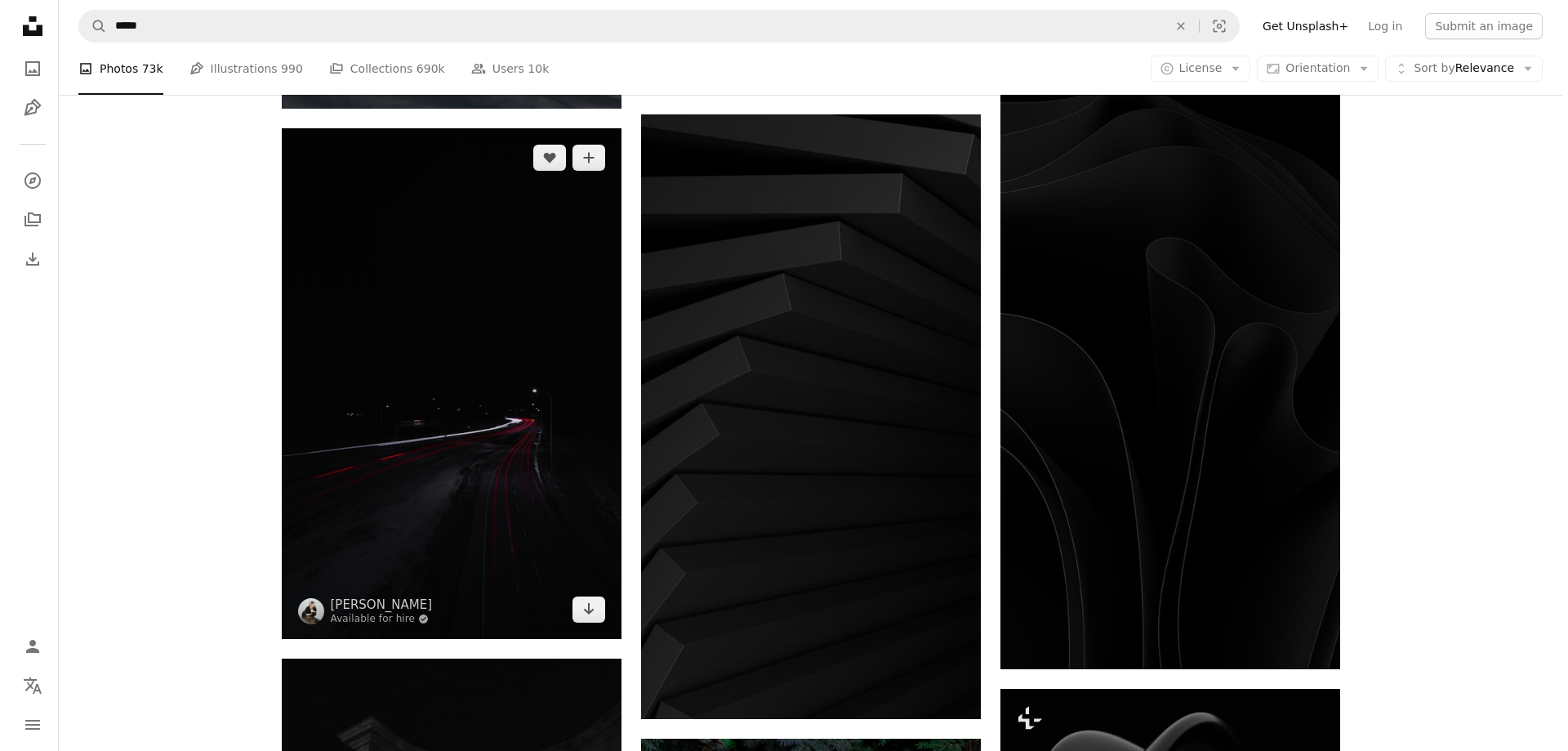
scroll to position [43526, 0]
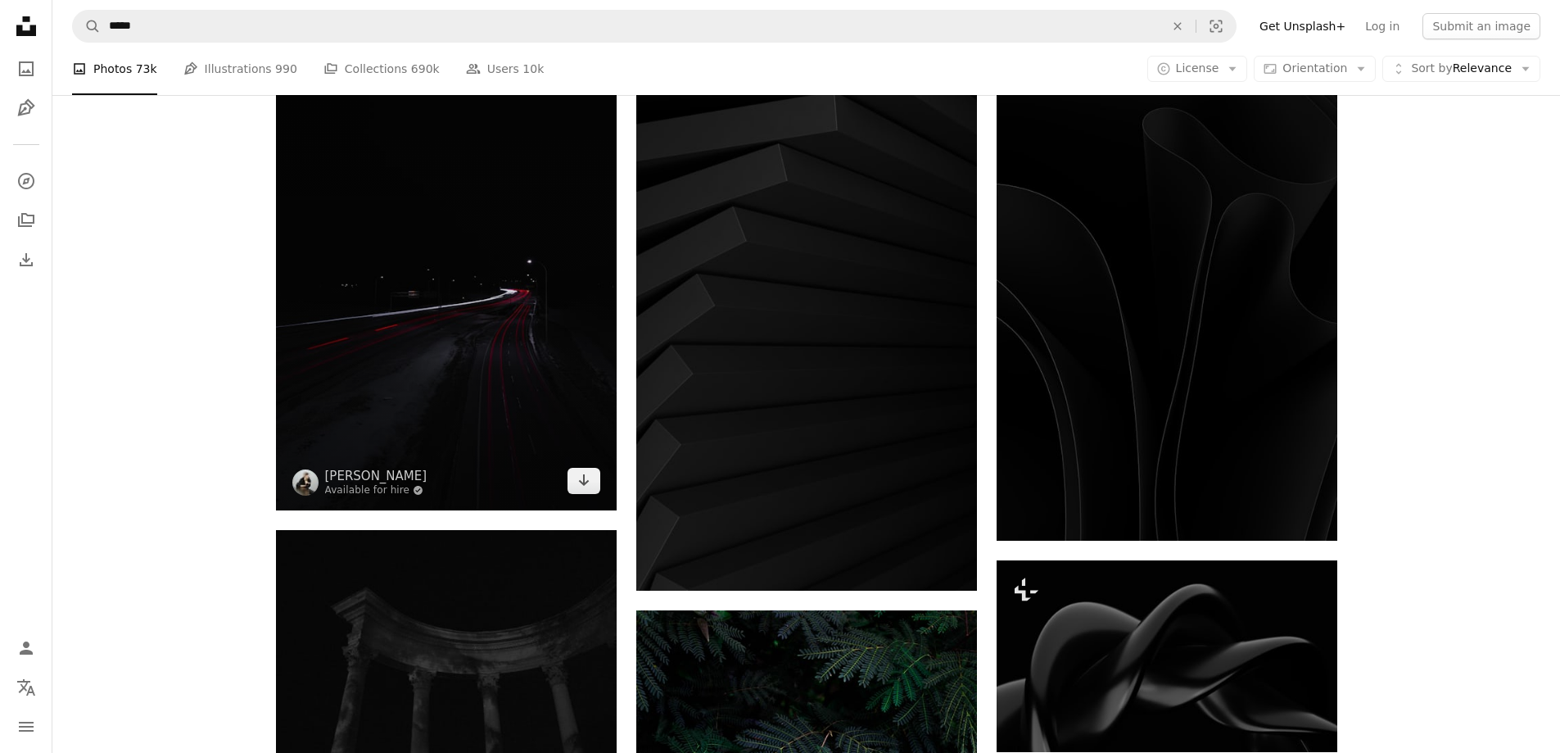
click at [497, 398] on img at bounding box center [446, 254] width 341 height 512
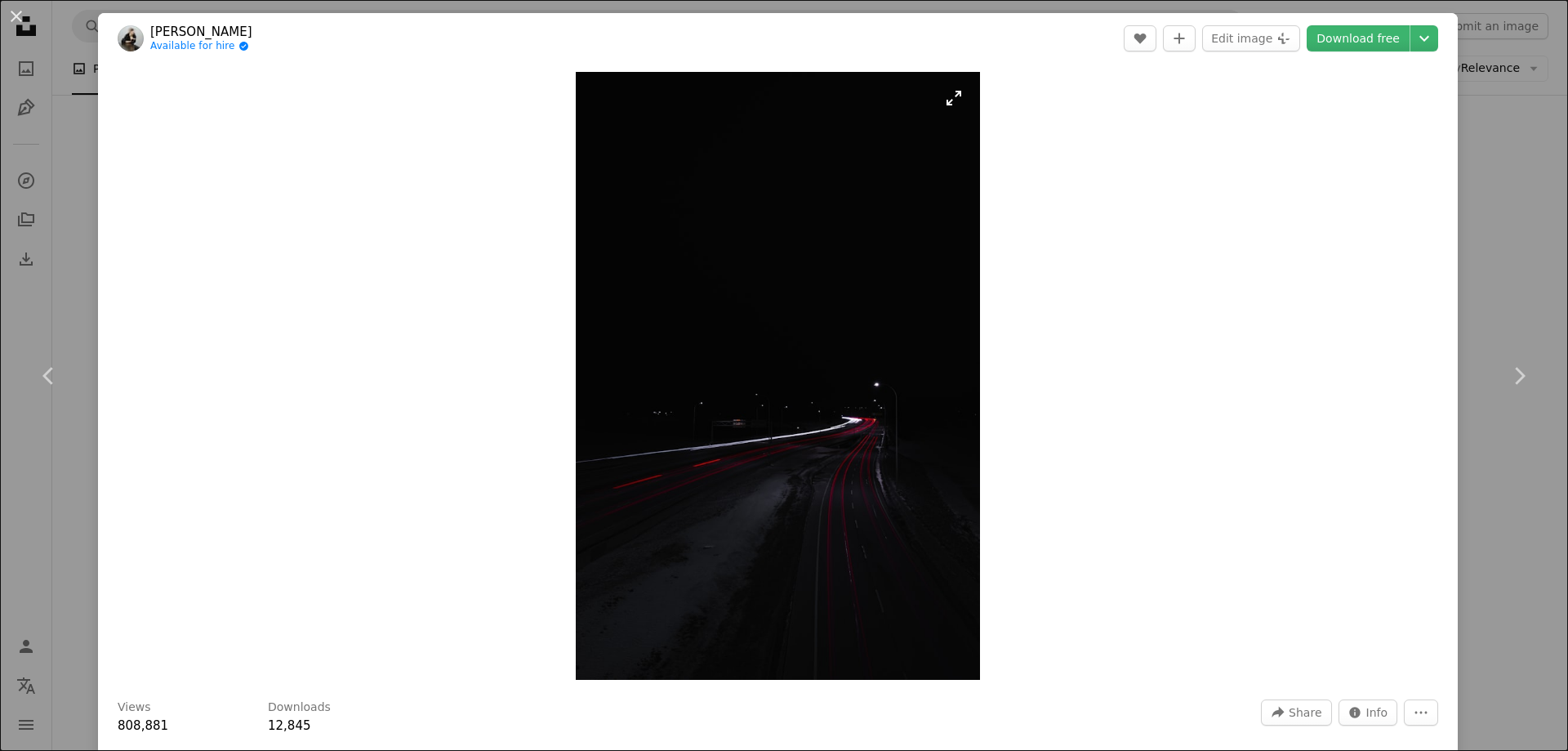
click at [857, 416] on img "Zoom in on this image" at bounding box center [777, 375] width 404 height 607
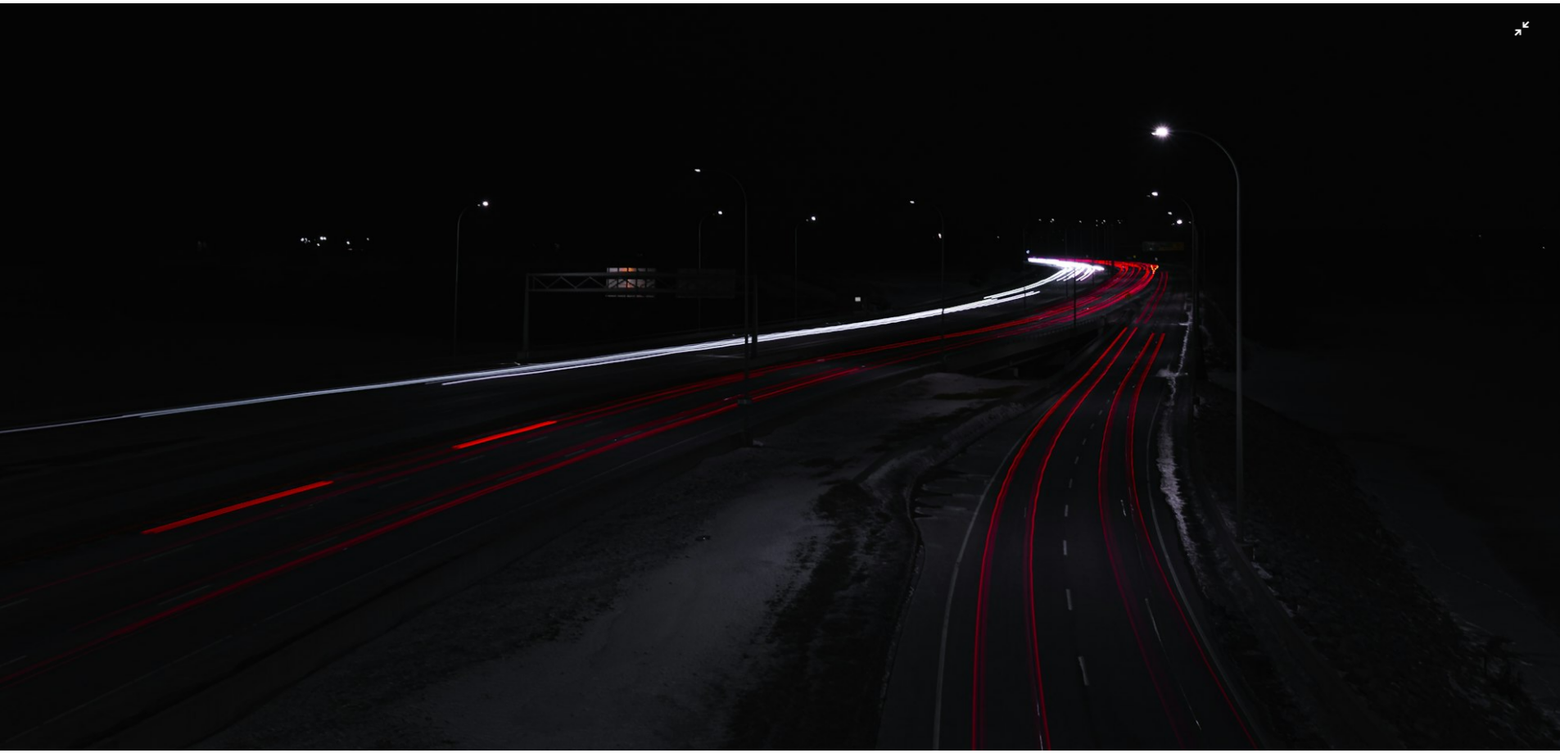
scroll to position [1083, 0]
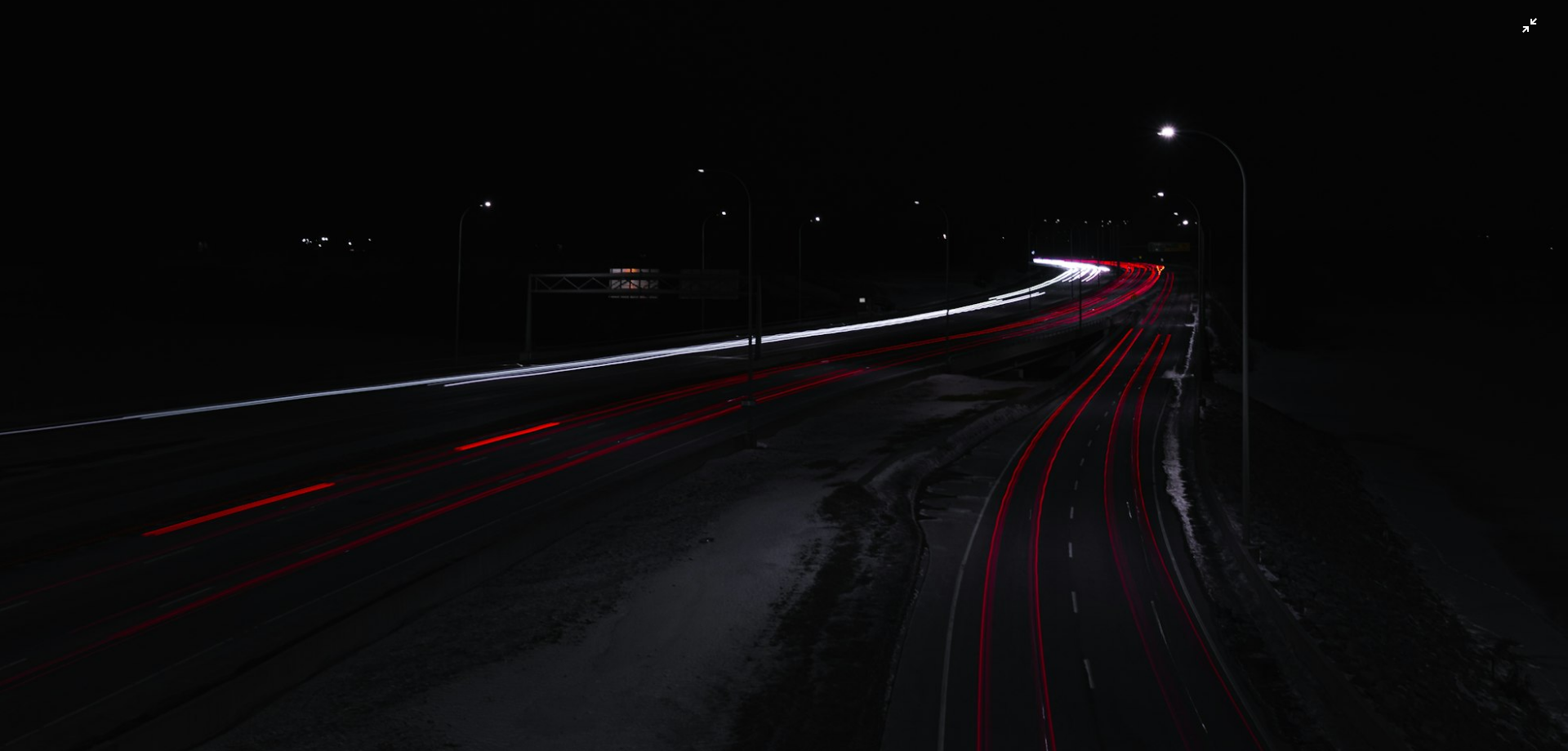
click at [1518, 31] on img "Zoom out on this image" at bounding box center [784, 99] width 1570 height 2360
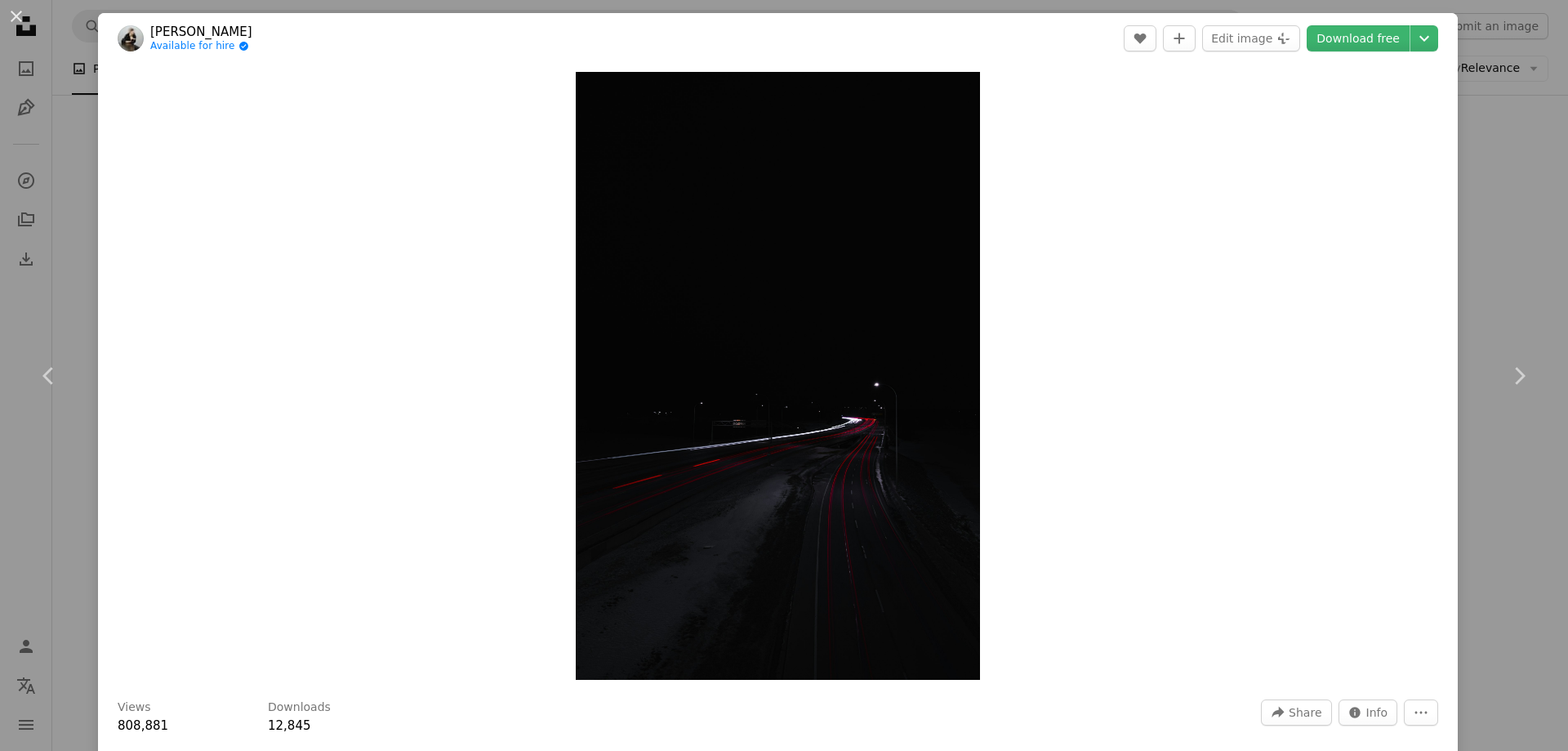
drag, startPoint x: 810, startPoint y: 426, endPoint x: 1188, endPoint y: 241, distance: 420.8
click at [1173, 270] on div "Zoom in" at bounding box center [777, 376] width 1360 height 624
click at [1362, 36] on link "Download free" at bounding box center [1358, 38] width 103 height 26
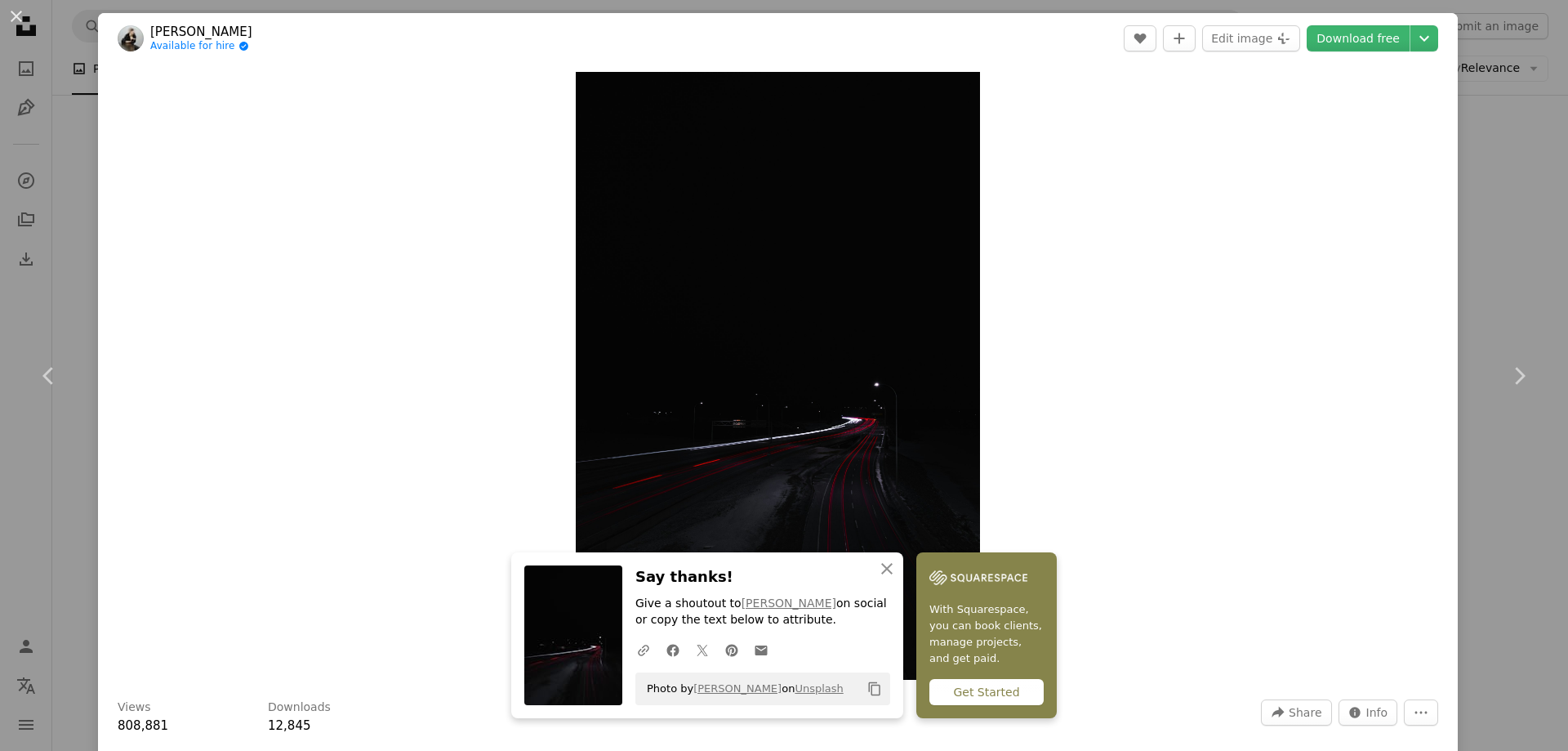
click at [1474, 173] on div "An X shape Chevron left Chevron right Ryunosuke Kikuno Available for hire A che…" at bounding box center [784, 375] width 1568 height 751
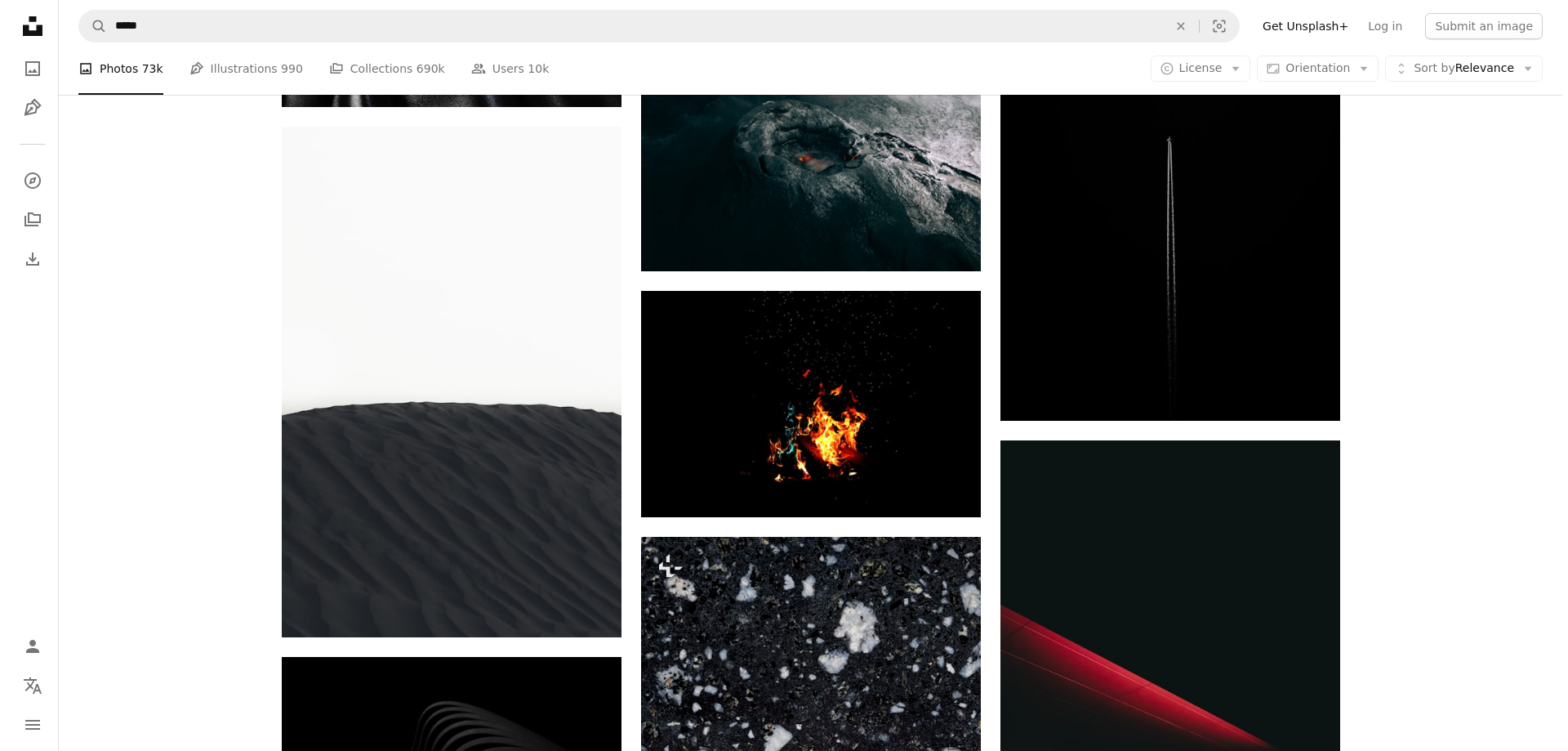
scroll to position [45879, 0]
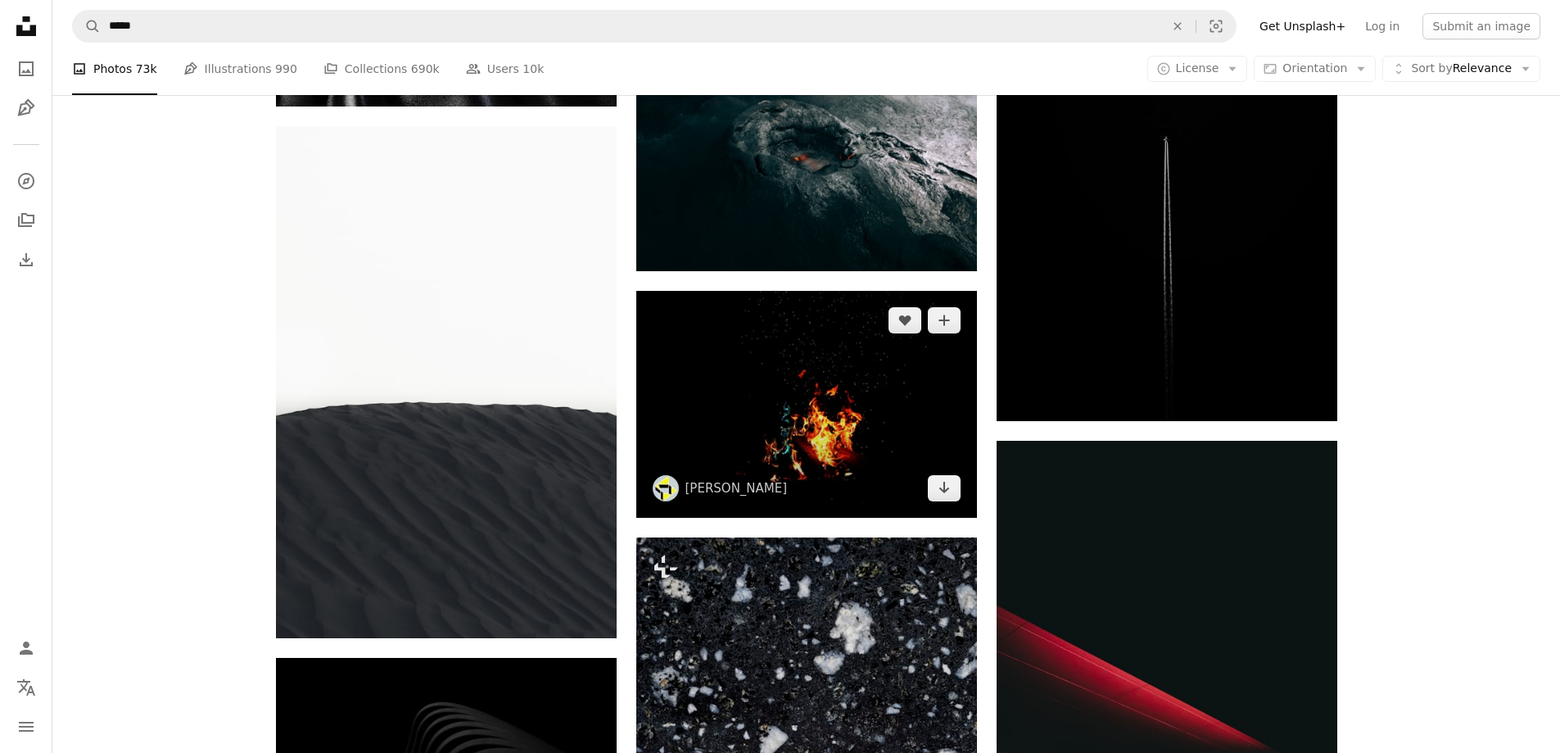
click at [887, 422] on img at bounding box center [806, 404] width 341 height 227
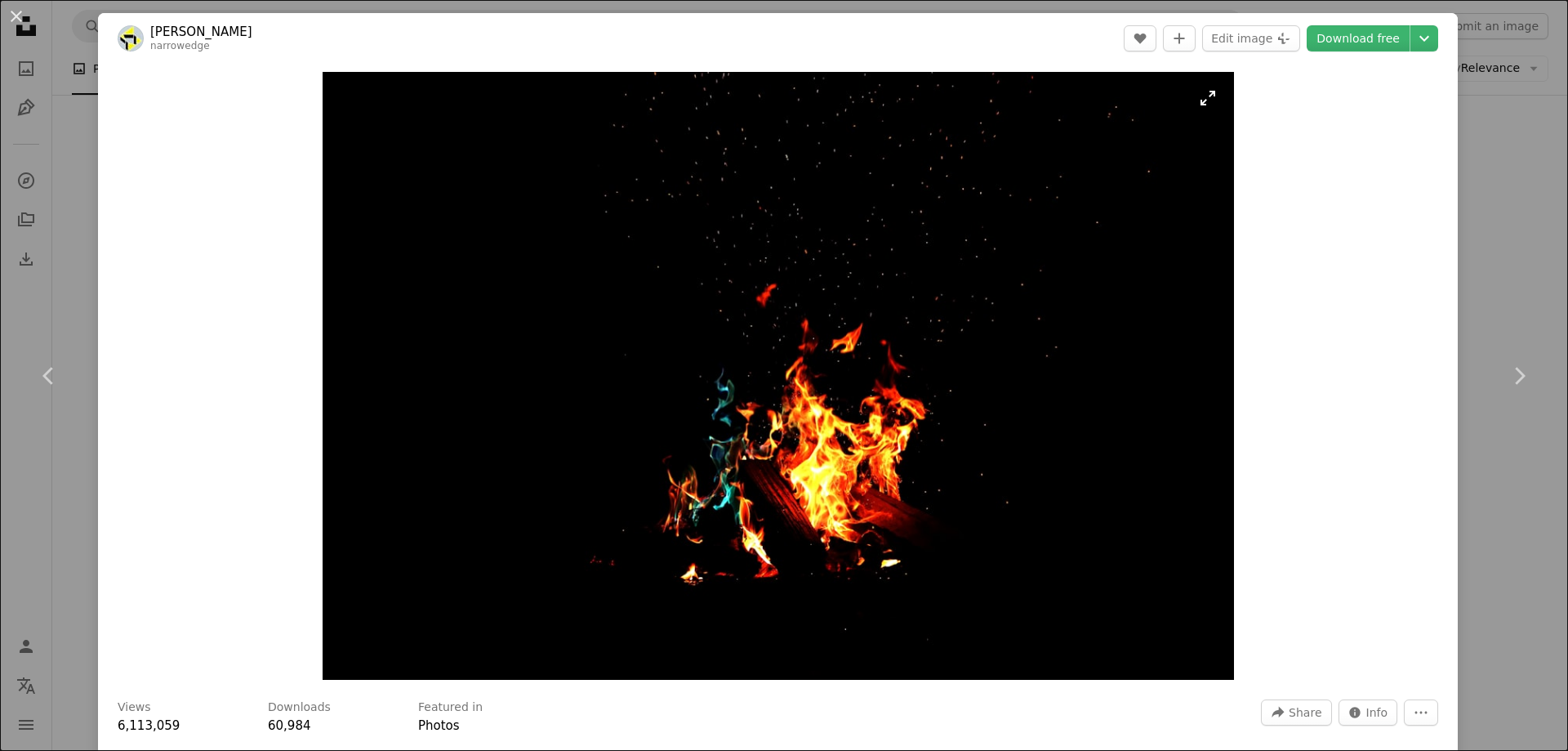
click at [872, 494] on img "Zoom in on this image" at bounding box center [778, 375] width 912 height 607
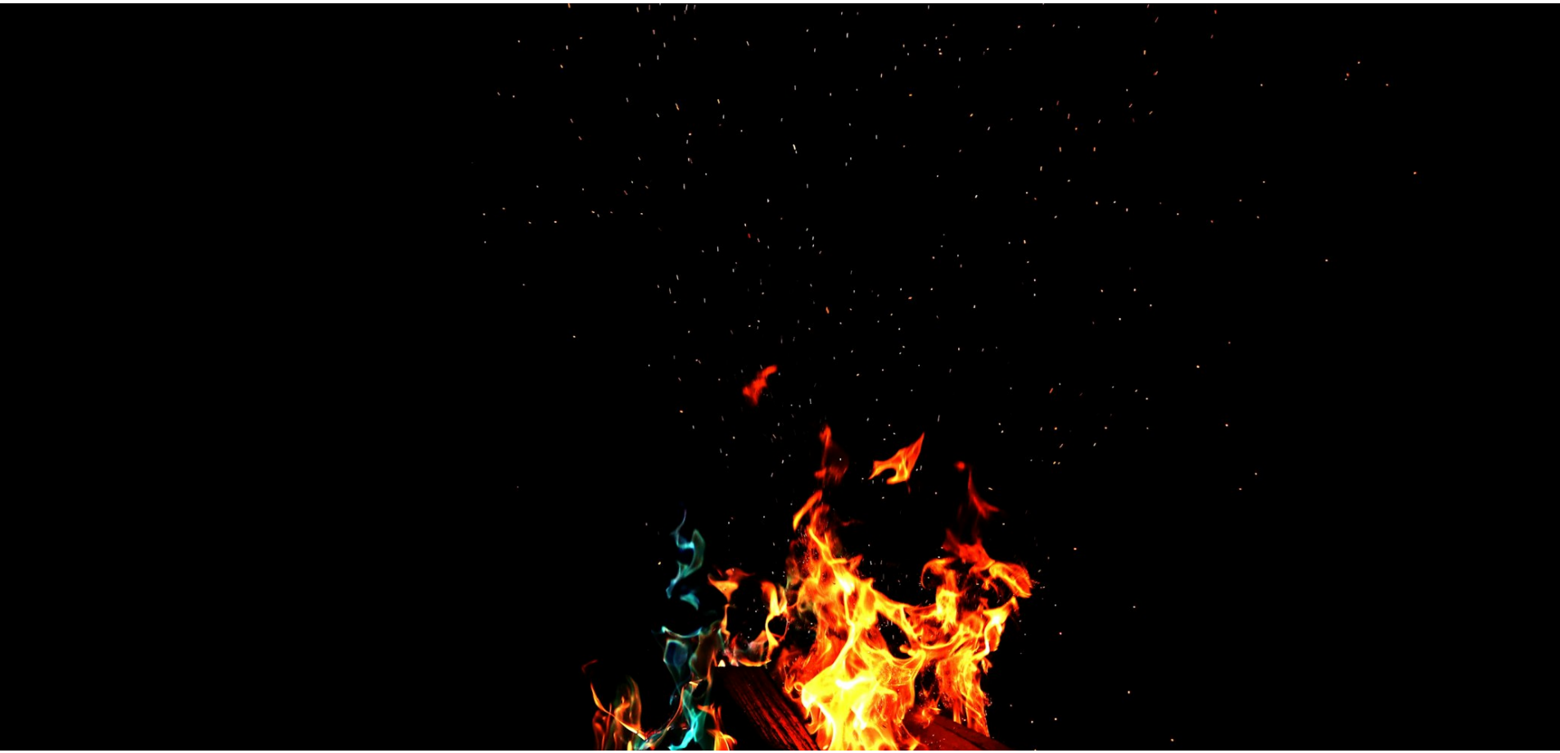
scroll to position [140, 0]
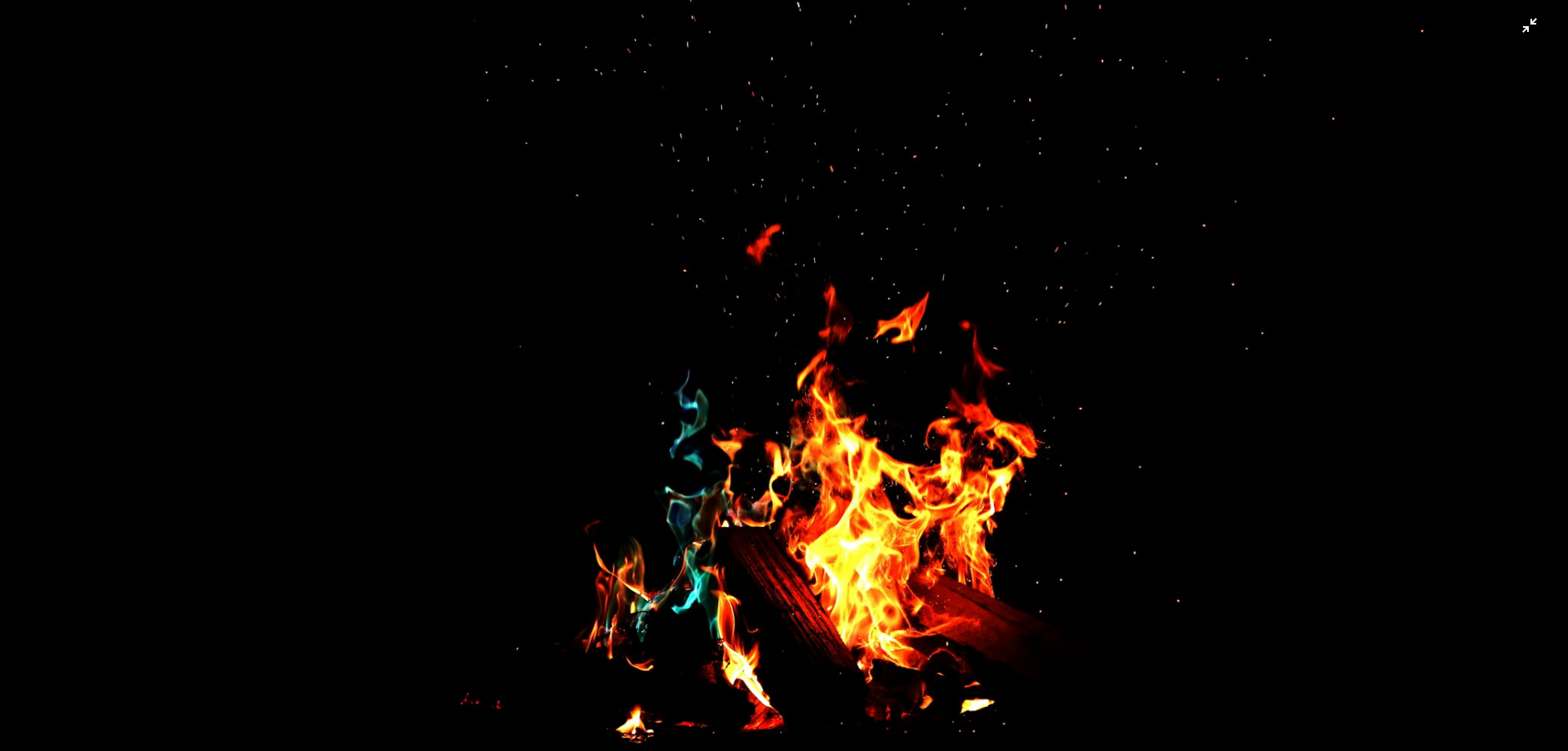
click at [877, 477] on img "Zoom out on this image" at bounding box center [784, 382] width 1570 height 1046
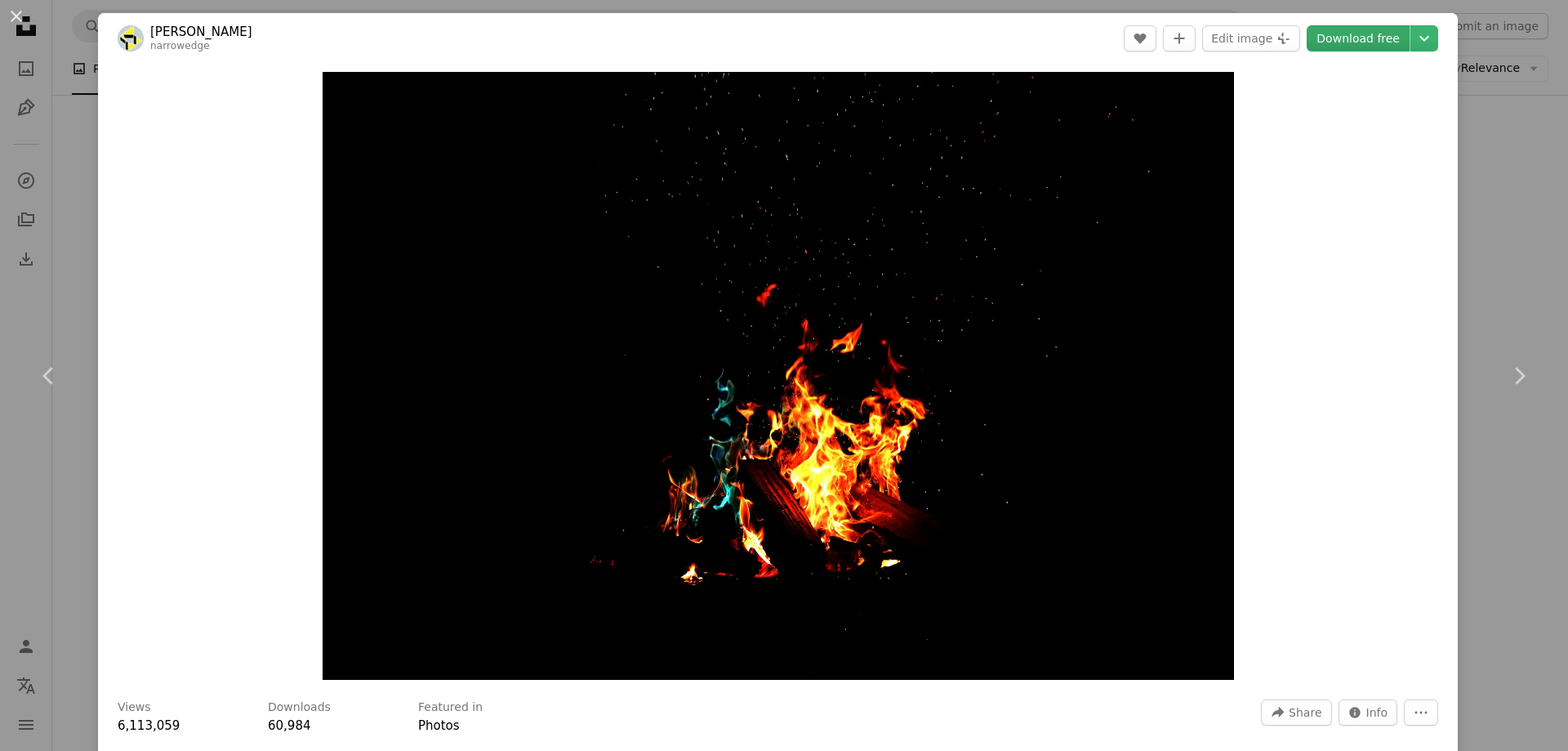
click at [1372, 42] on link "Download free" at bounding box center [1358, 38] width 103 height 26
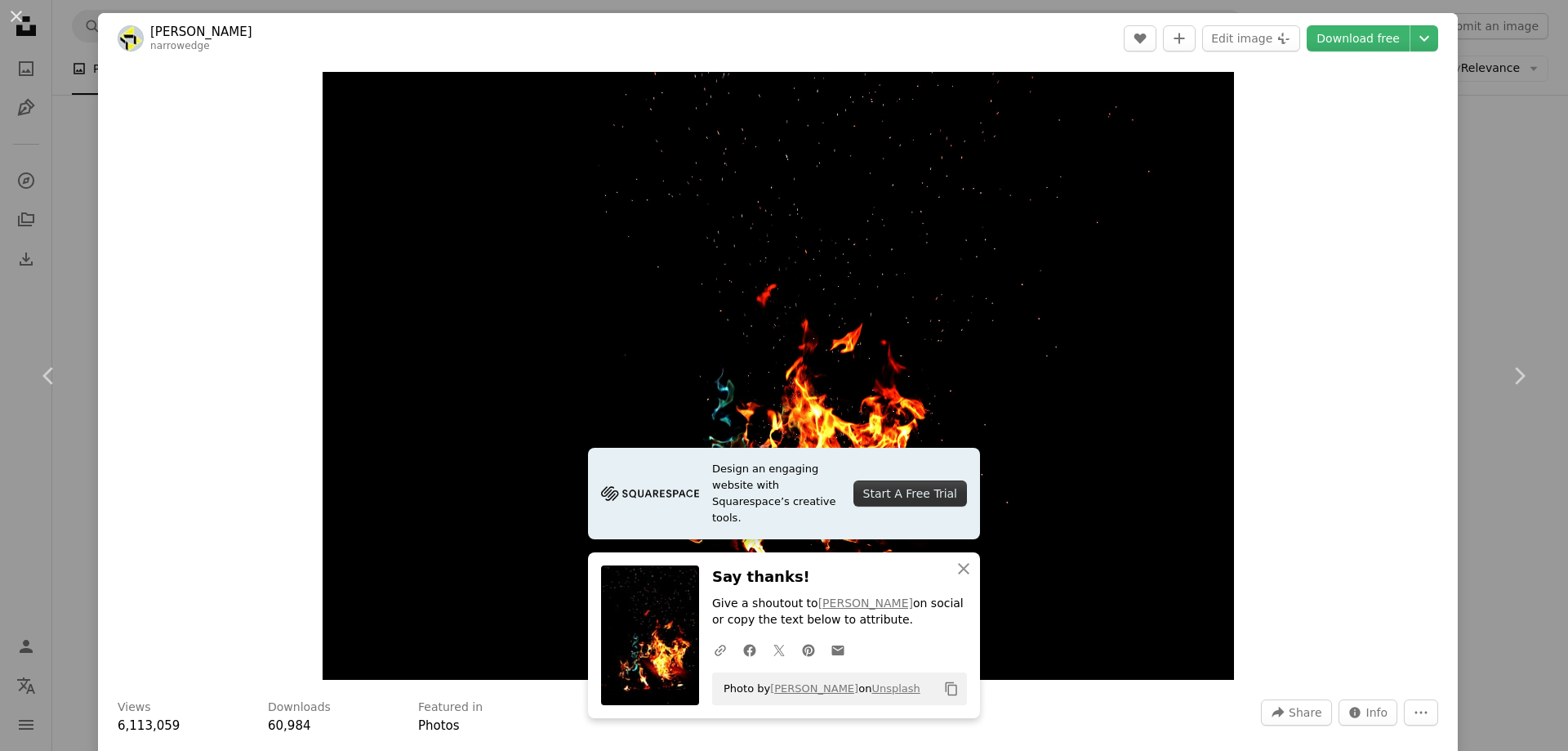
click at [1481, 97] on div "An X shape Chevron left Chevron right [PERSON_NAME] narrowedge A heart A plus s…" at bounding box center [784, 375] width 1568 height 751
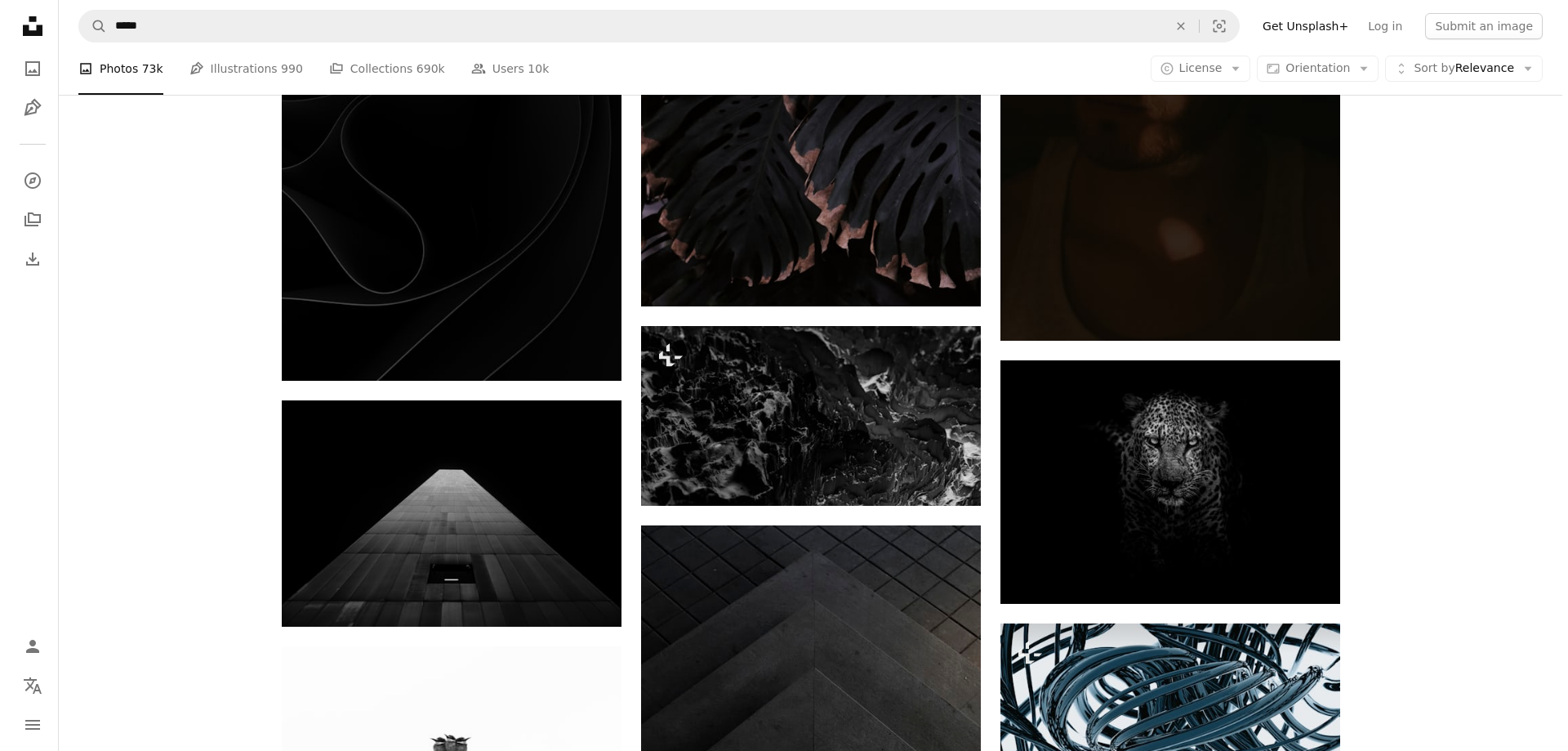
scroll to position [47447, 0]
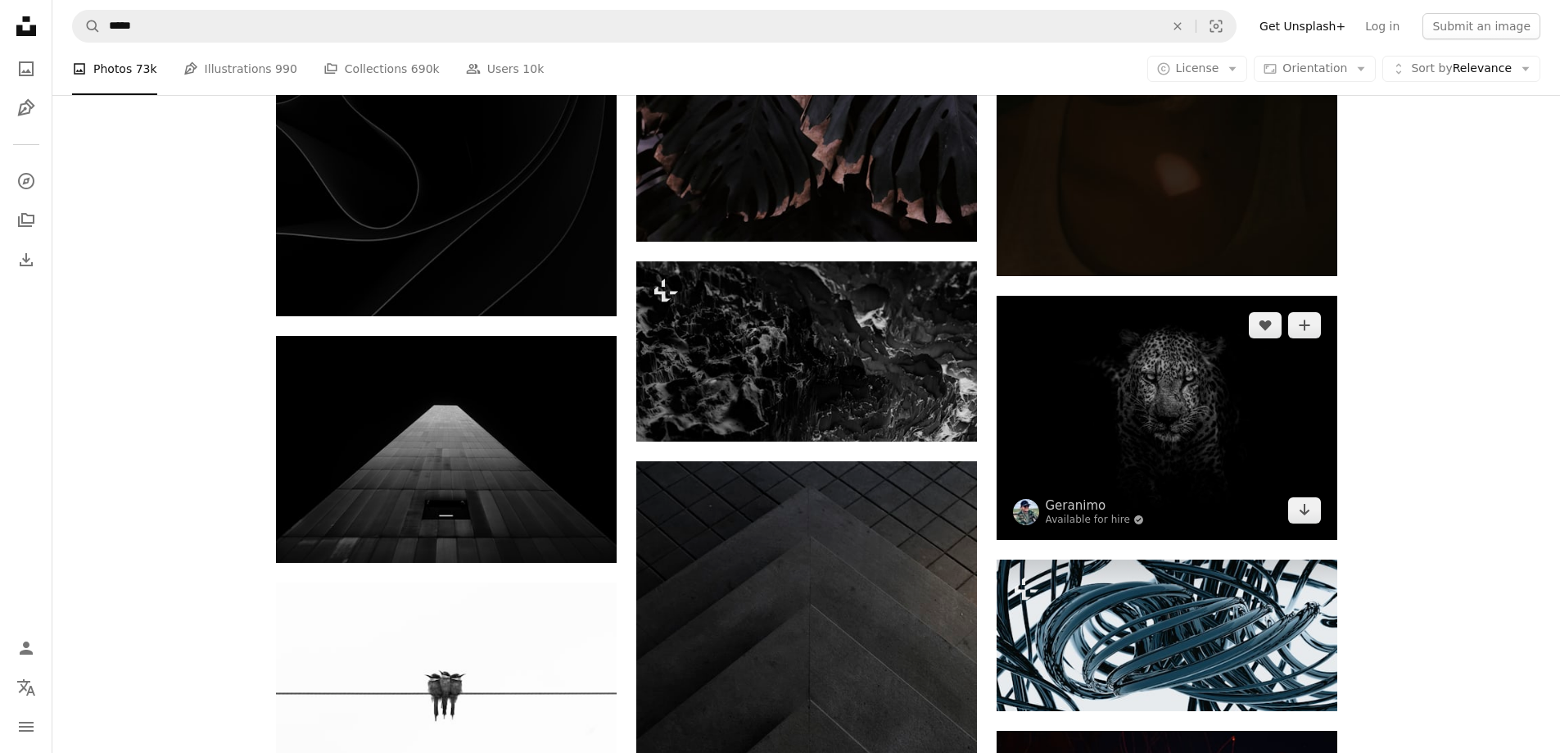
click at [1212, 472] on img at bounding box center [1167, 418] width 341 height 244
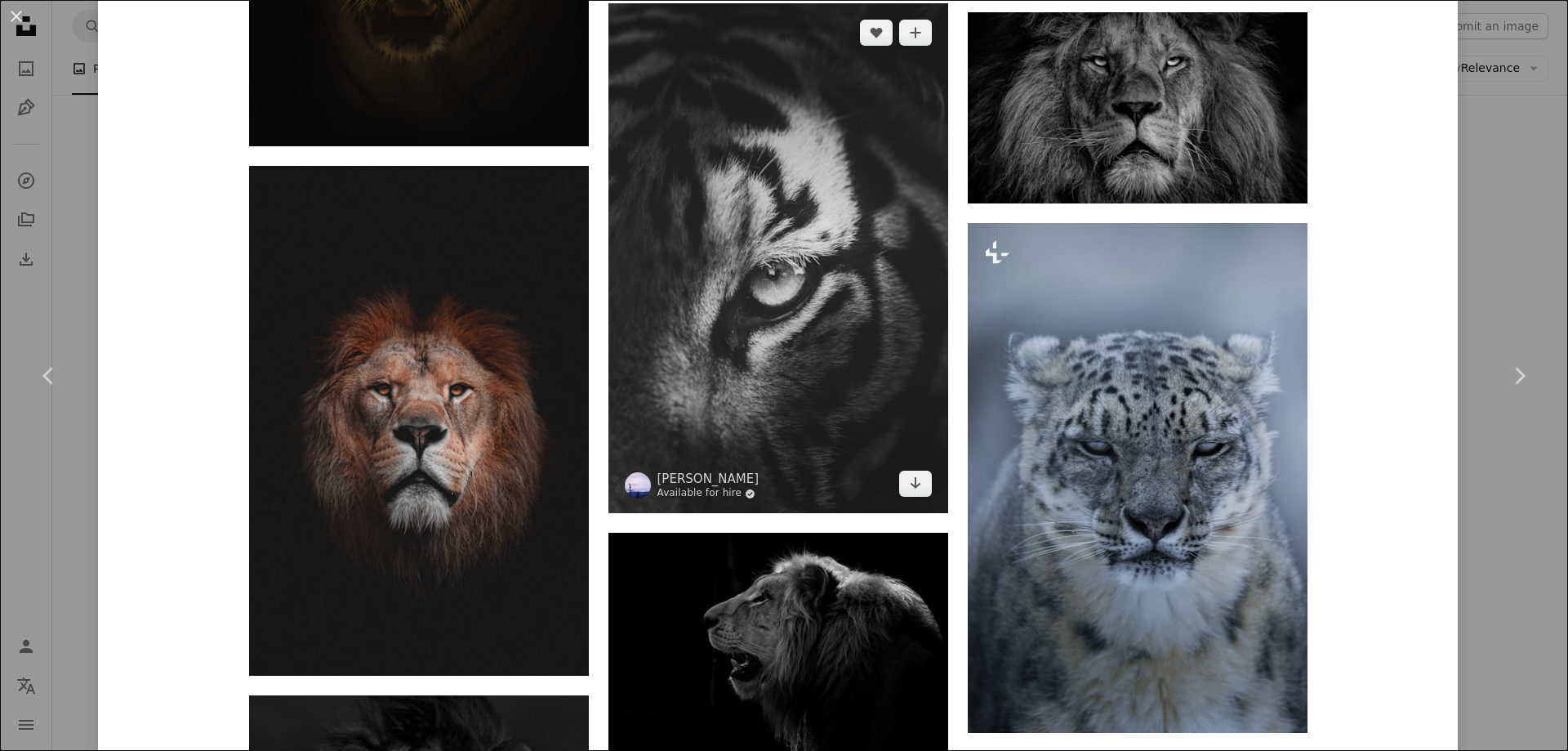
scroll to position [2352, 0]
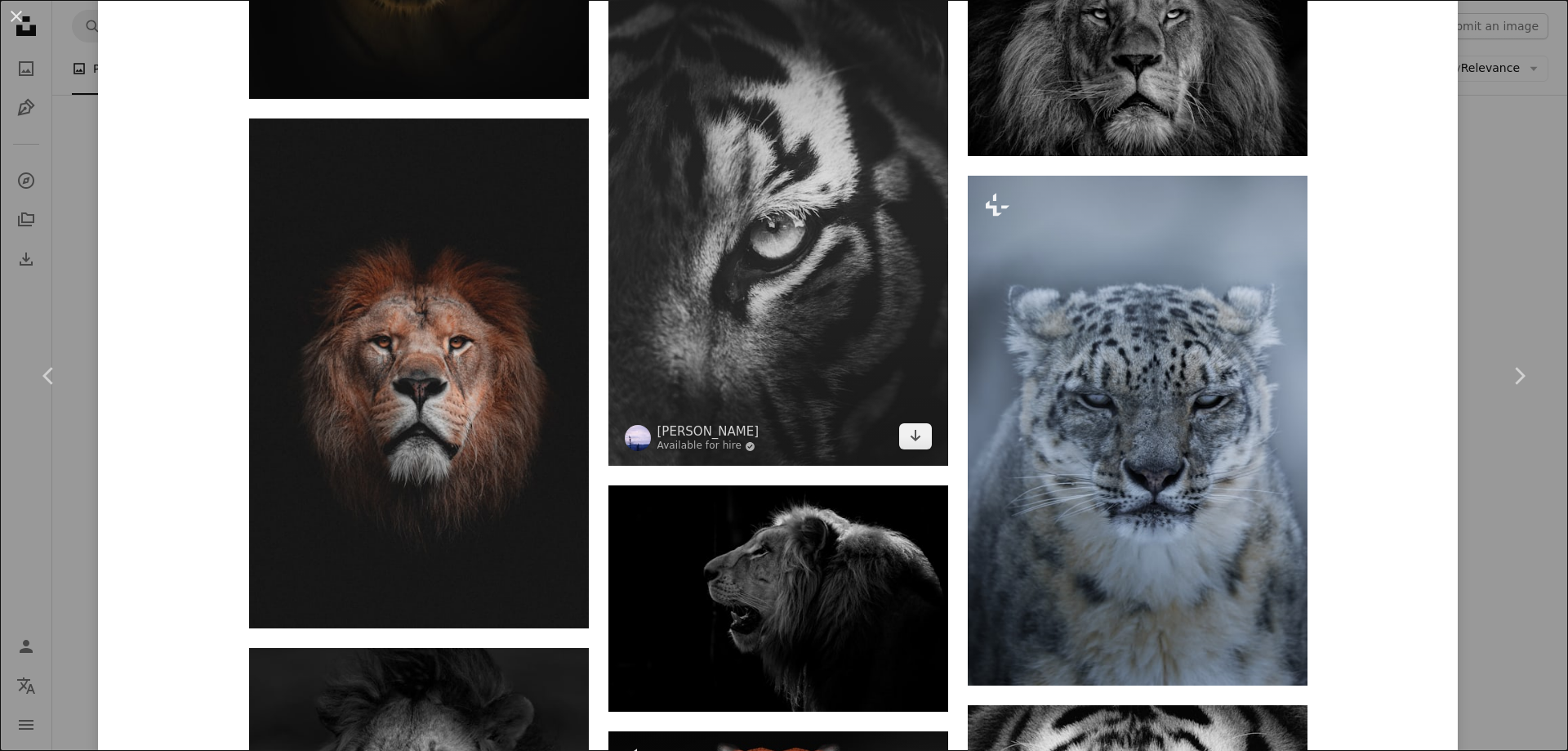
click at [872, 399] on img at bounding box center [778, 210] width 340 height 510
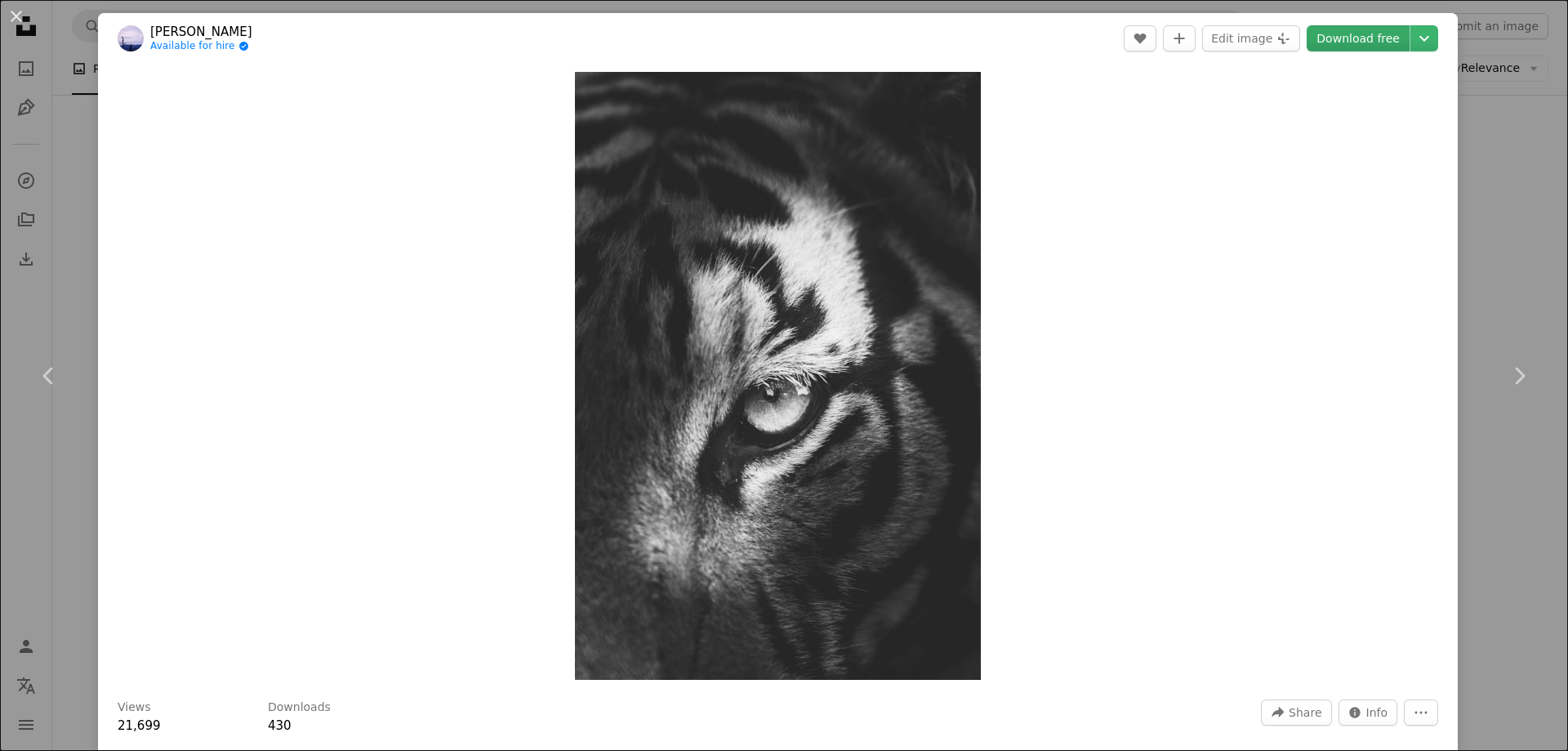
click at [1331, 39] on link "Download free" at bounding box center [1358, 38] width 103 height 26
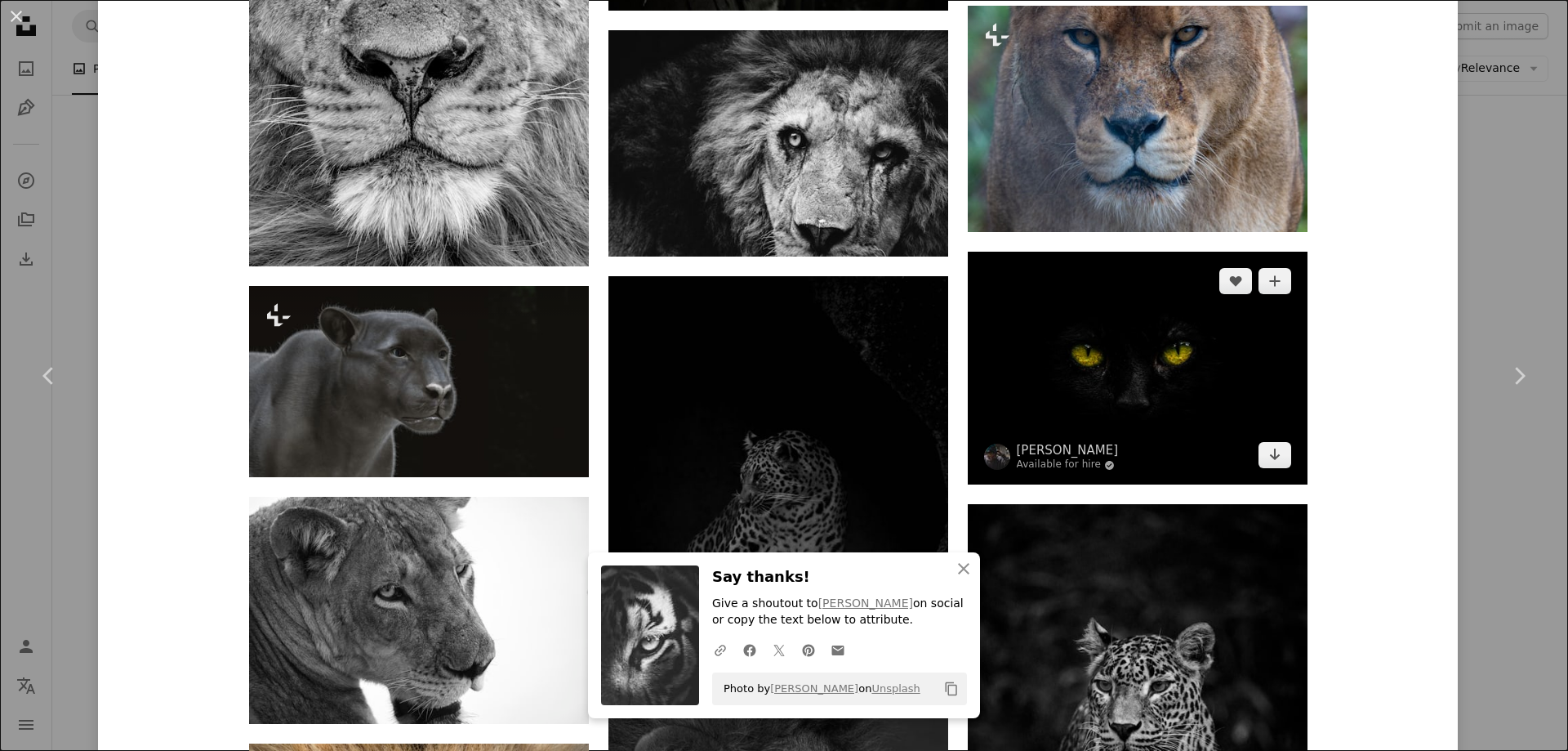
scroll to position [4214, 0]
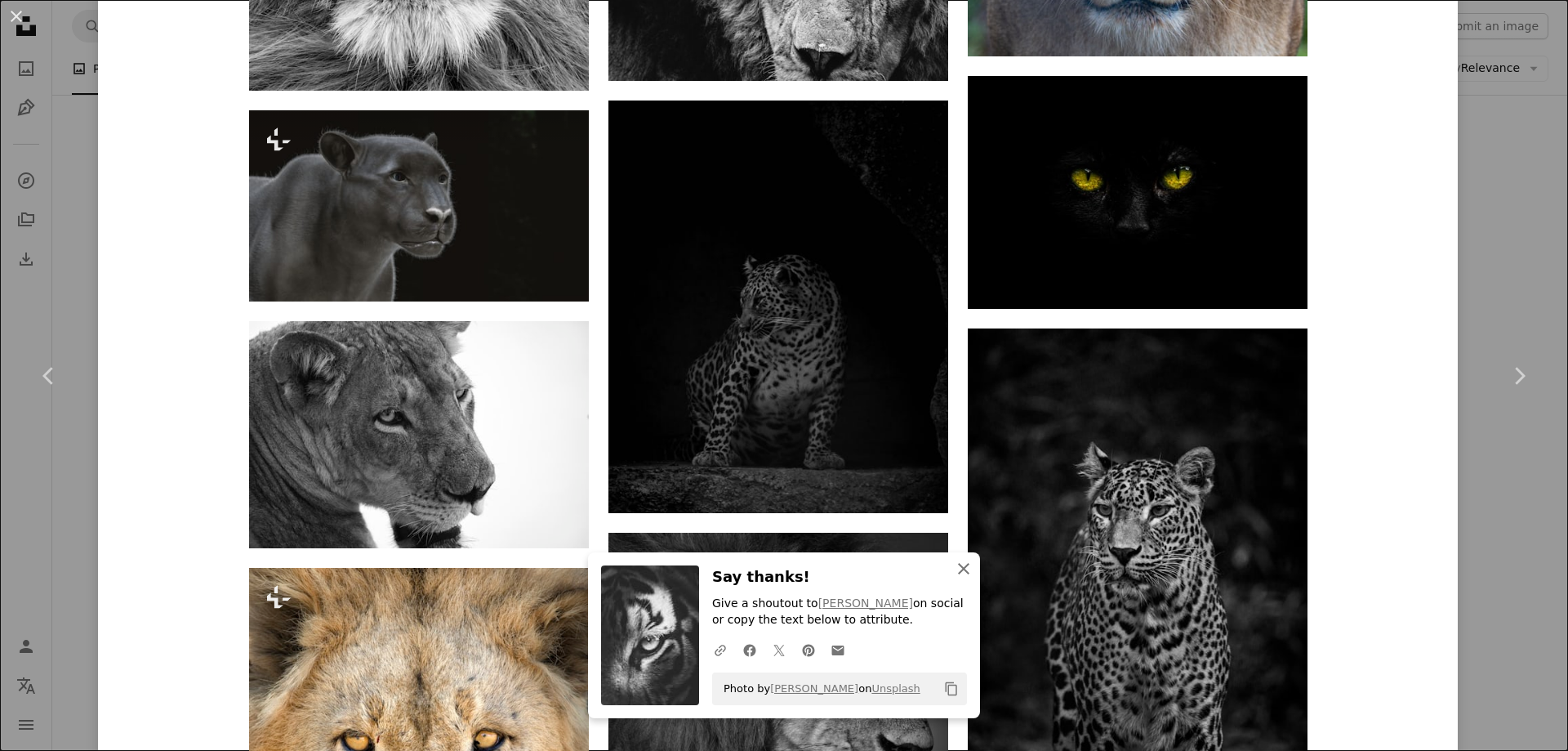
click at [958, 575] on icon "An X shape" at bounding box center [964, 568] width 20 height 20
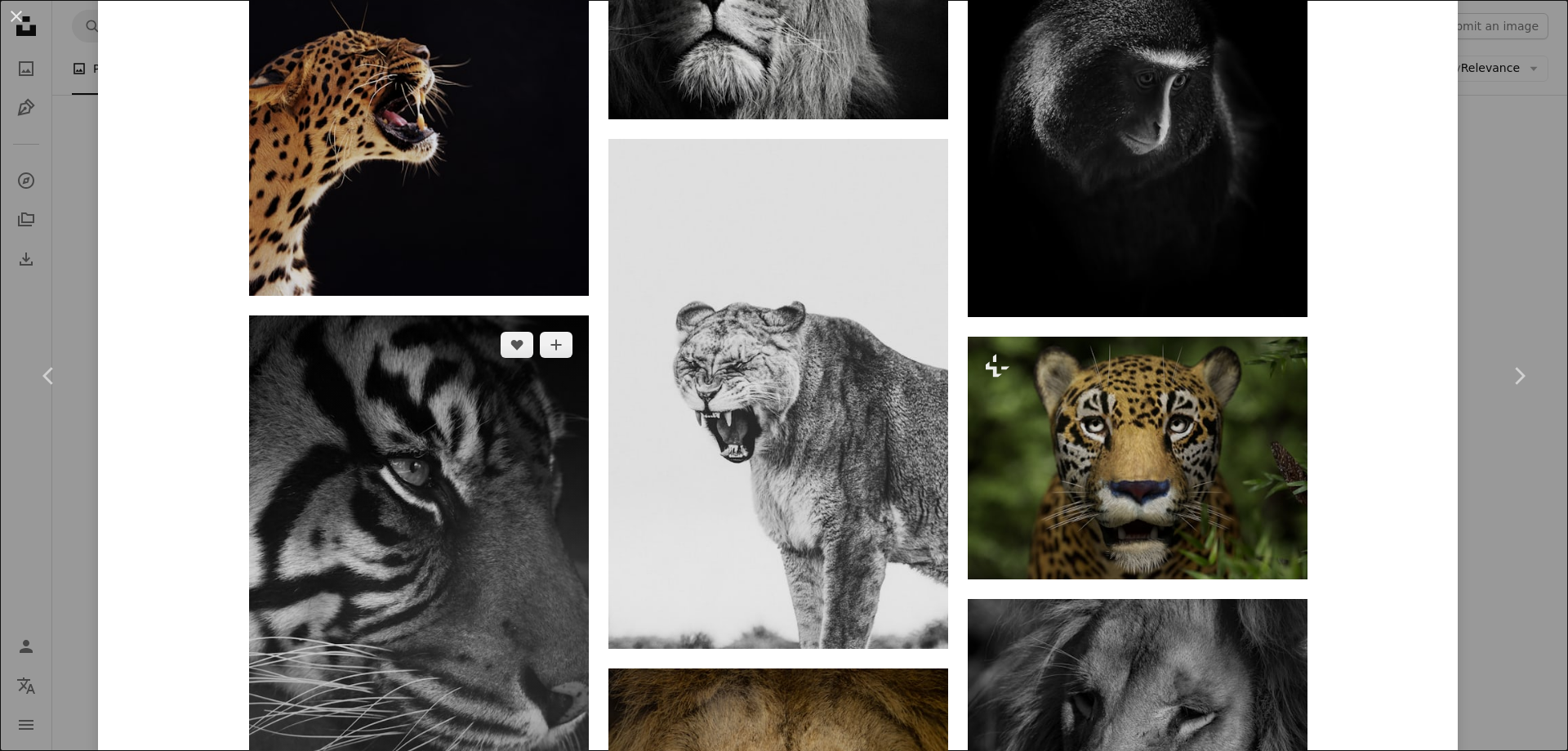
scroll to position [7939, 0]
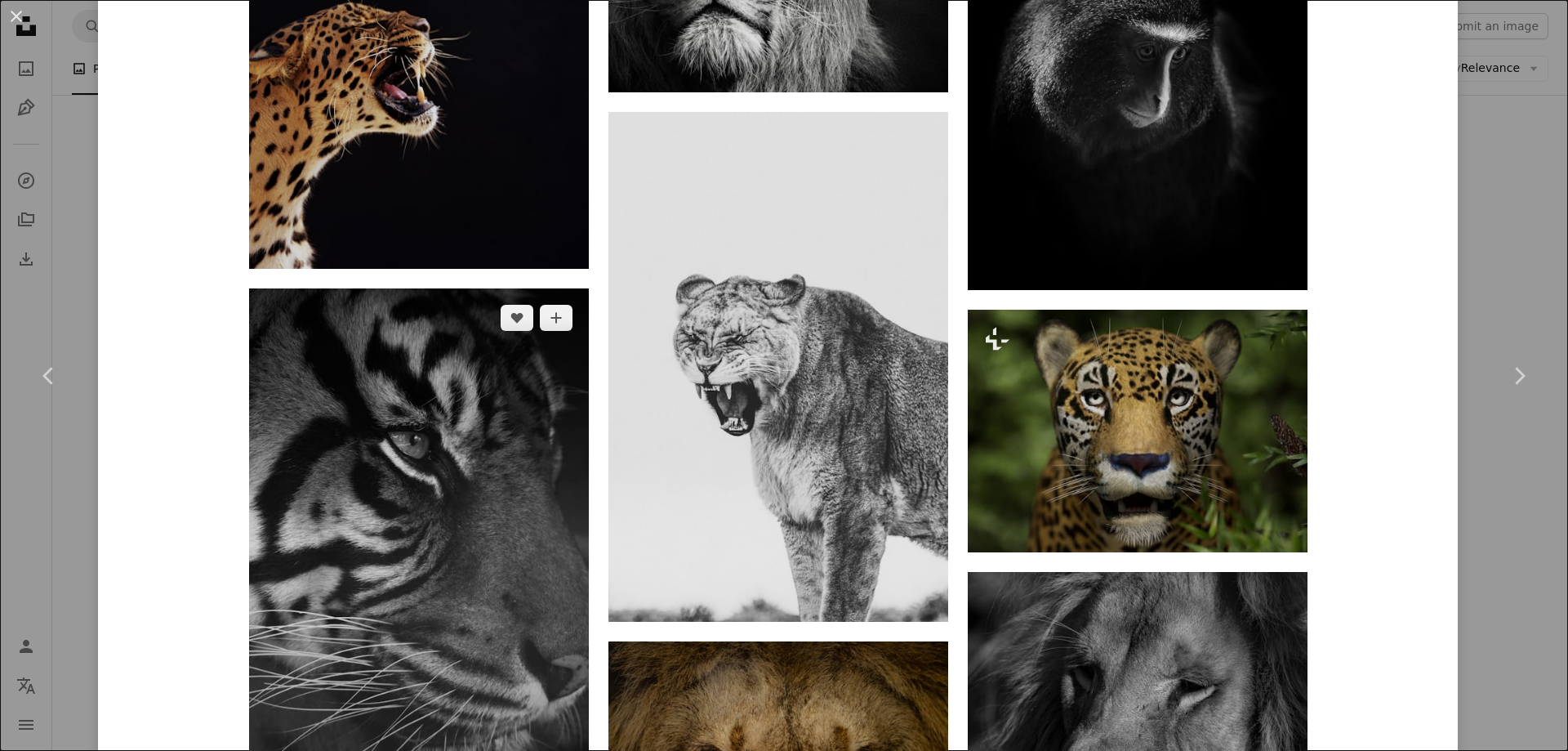
click at [462, 572] on img at bounding box center [419, 543] width 340 height 510
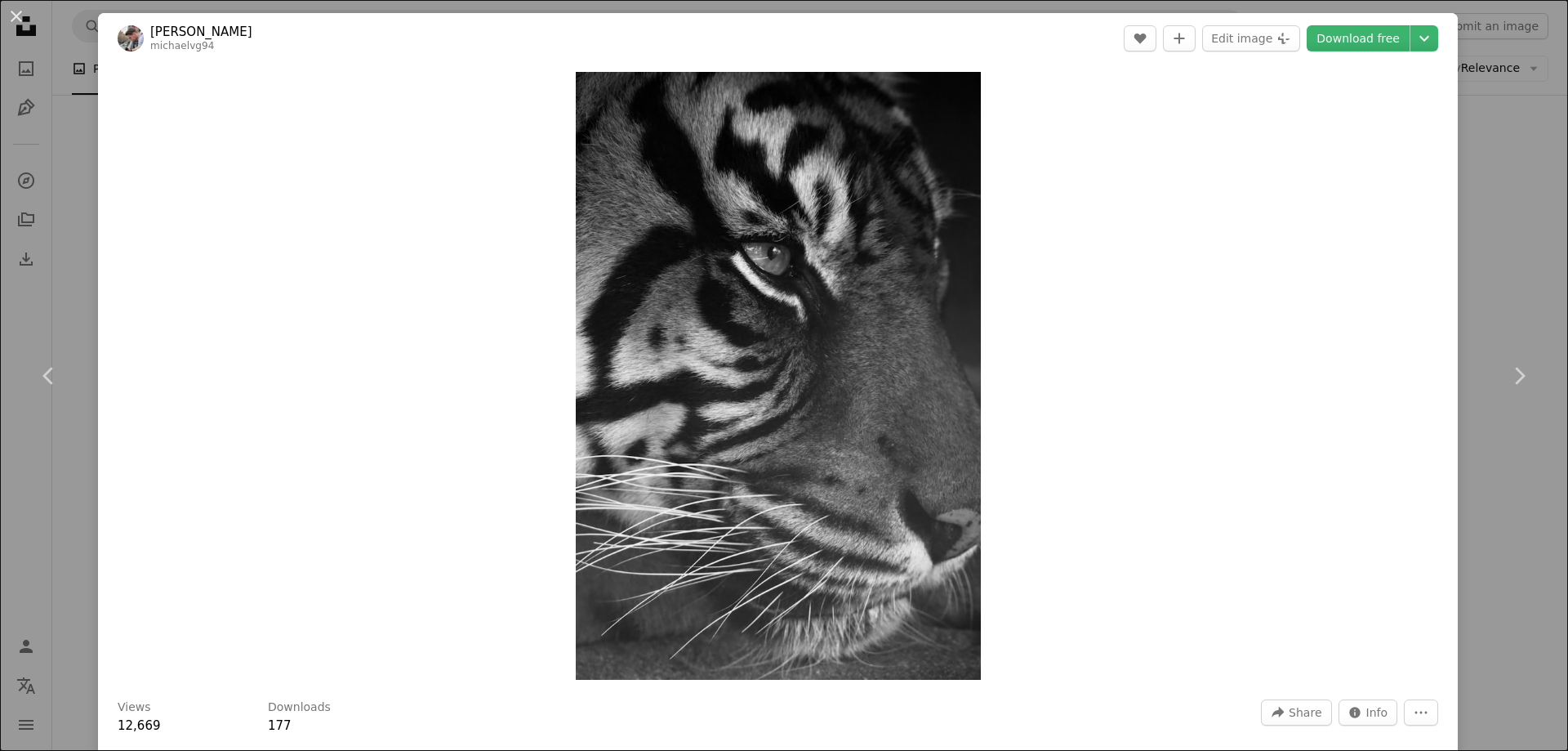
click at [1333, 23] on header "[PERSON_NAME] michaelvg94 A heart A plus sign Edit image Plus sign for Unsplash…" at bounding box center [777, 38] width 1360 height 51
click at [1333, 38] on link "Download free" at bounding box center [1358, 38] width 103 height 26
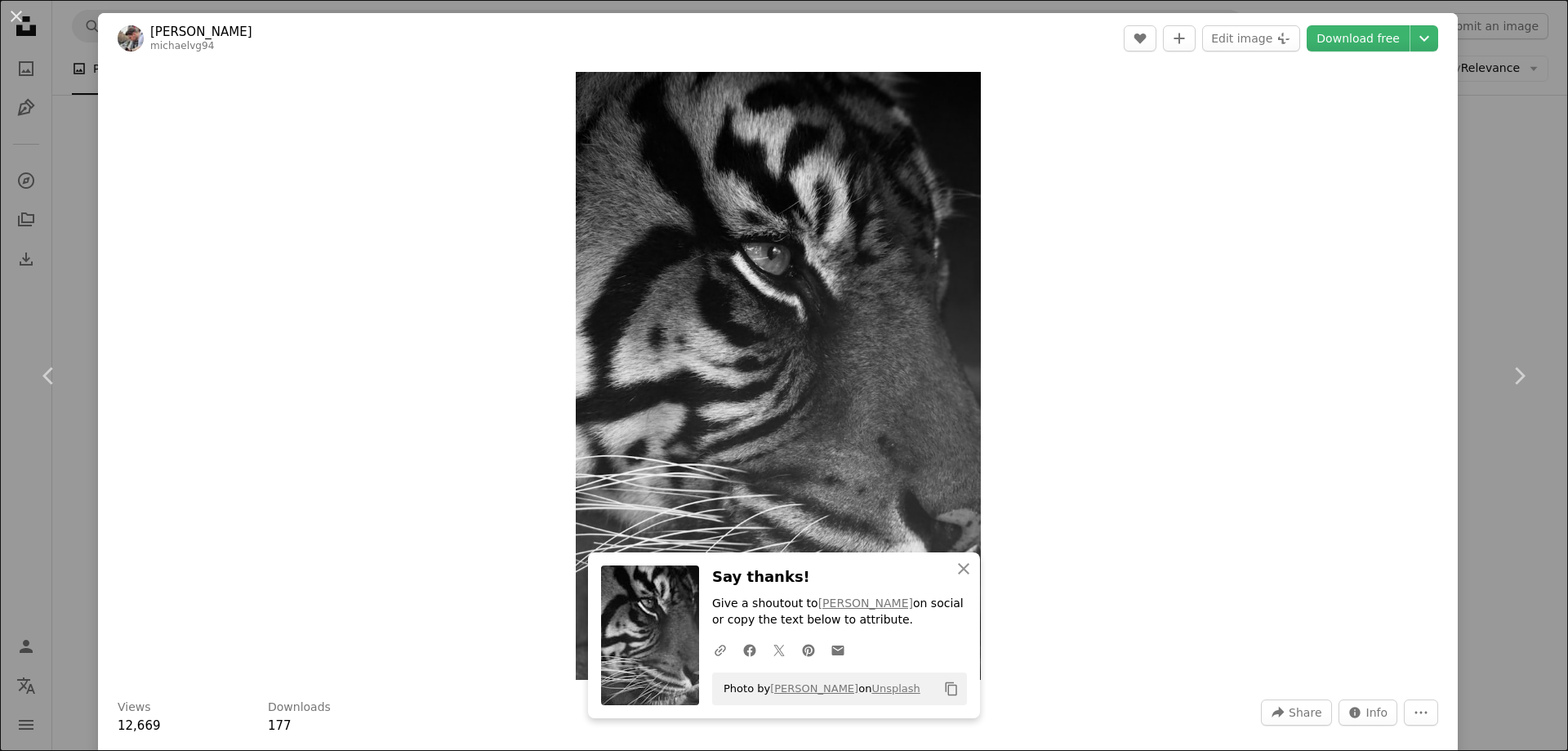
click at [1491, 193] on div "An X shape Chevron left Chevron right [PERSON_NAME] michaelvg94 A heart A plus …" at bounding box center [784, 375] width 1568 height 751
